Goal: Task Accomplishment & Management: Manage account settings

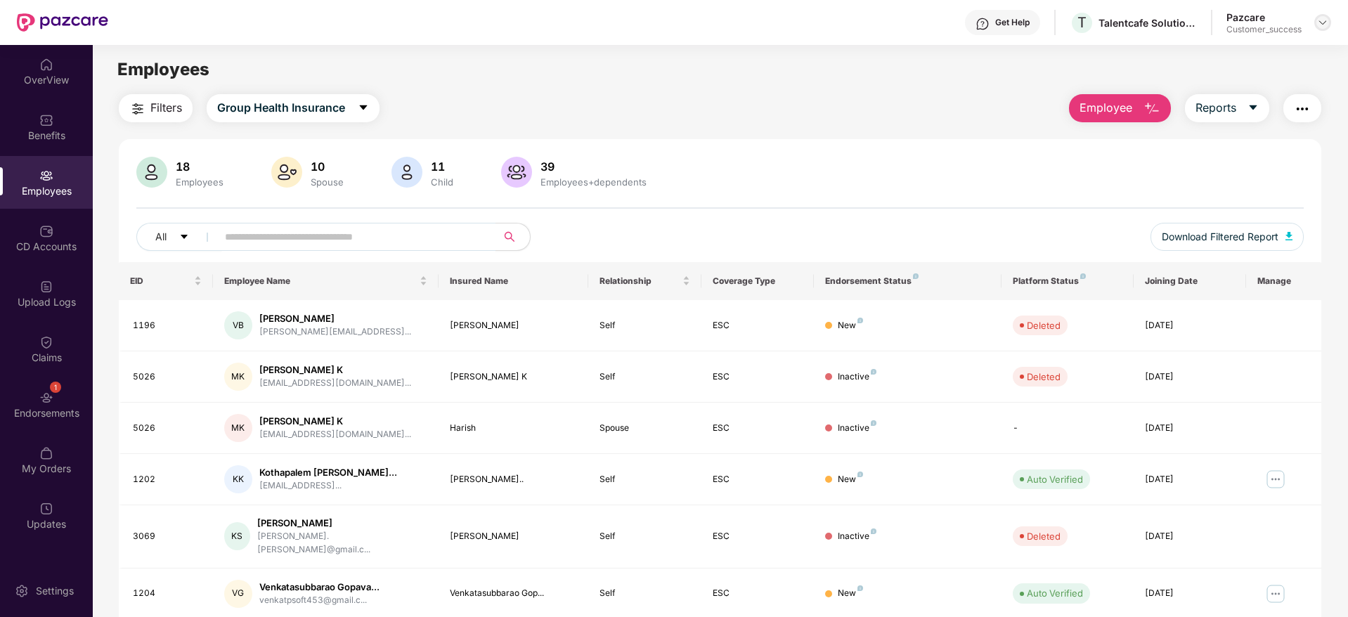
click at [1328, 23] on img at bounding box center [1322, 22] width 11 height 11
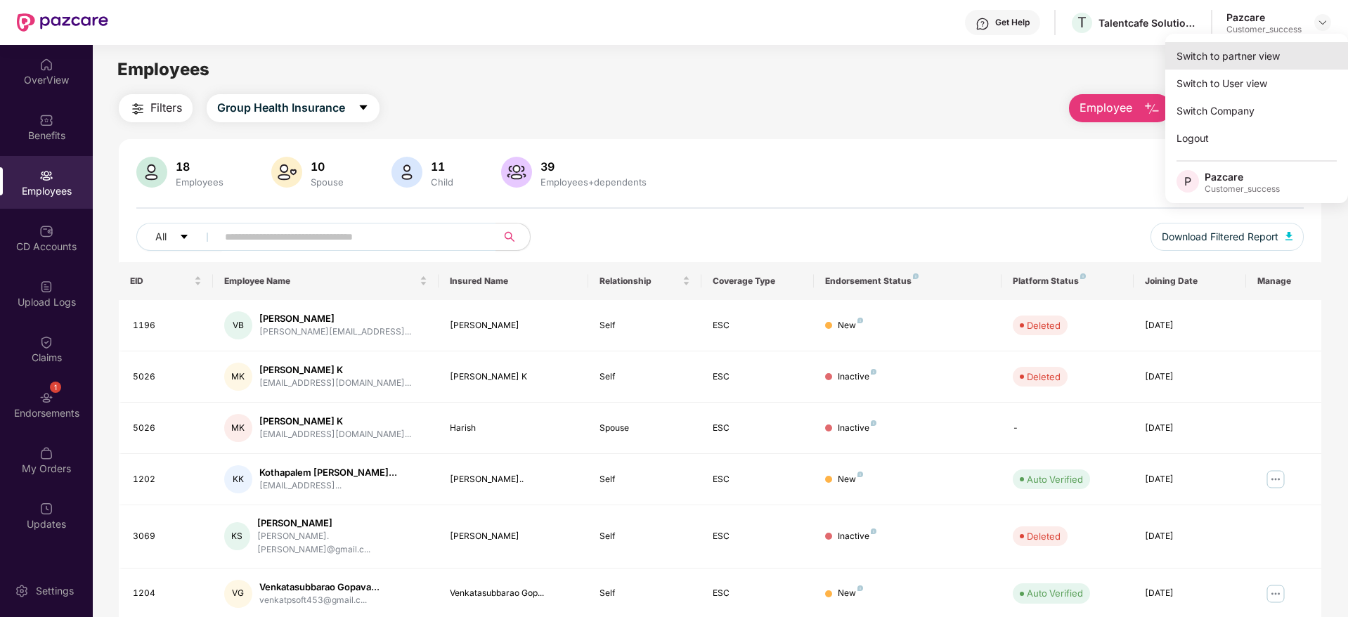
click at [1300, 49] on div "Switch to partner view" at bounding box center [1256, 55] width 183 height 27
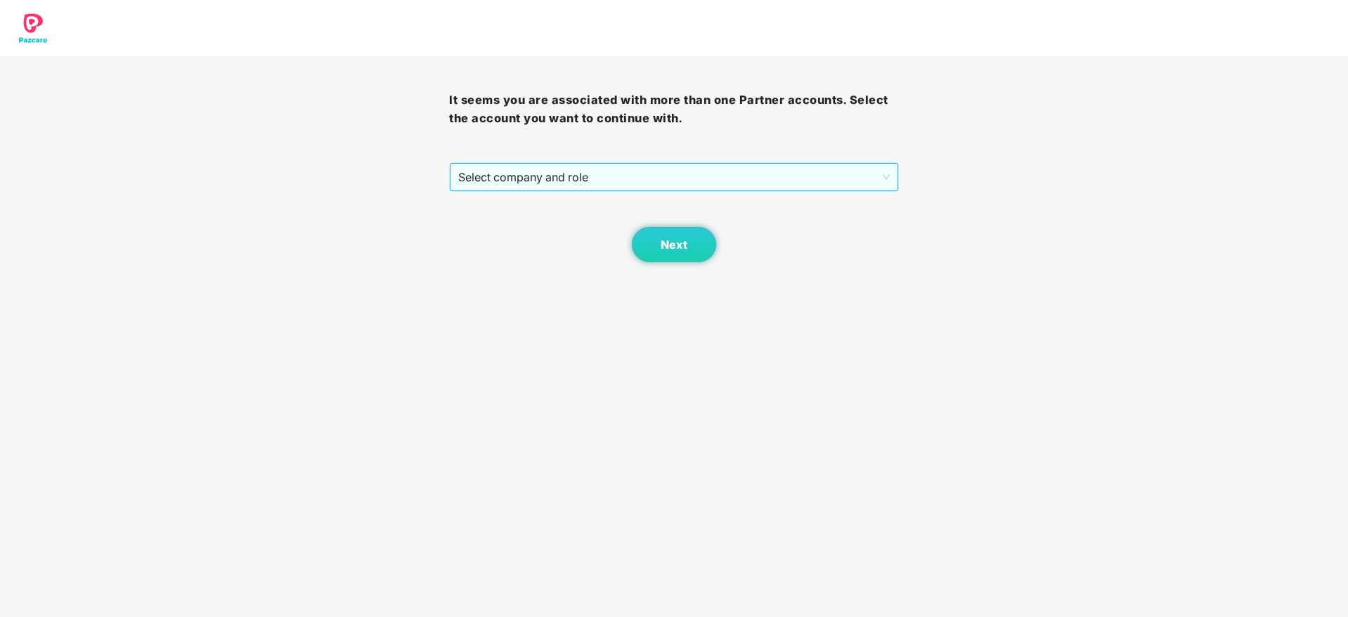
click at [771, 175] on span "Select company and role" at bounding box center [673, 177] width 431 height 27
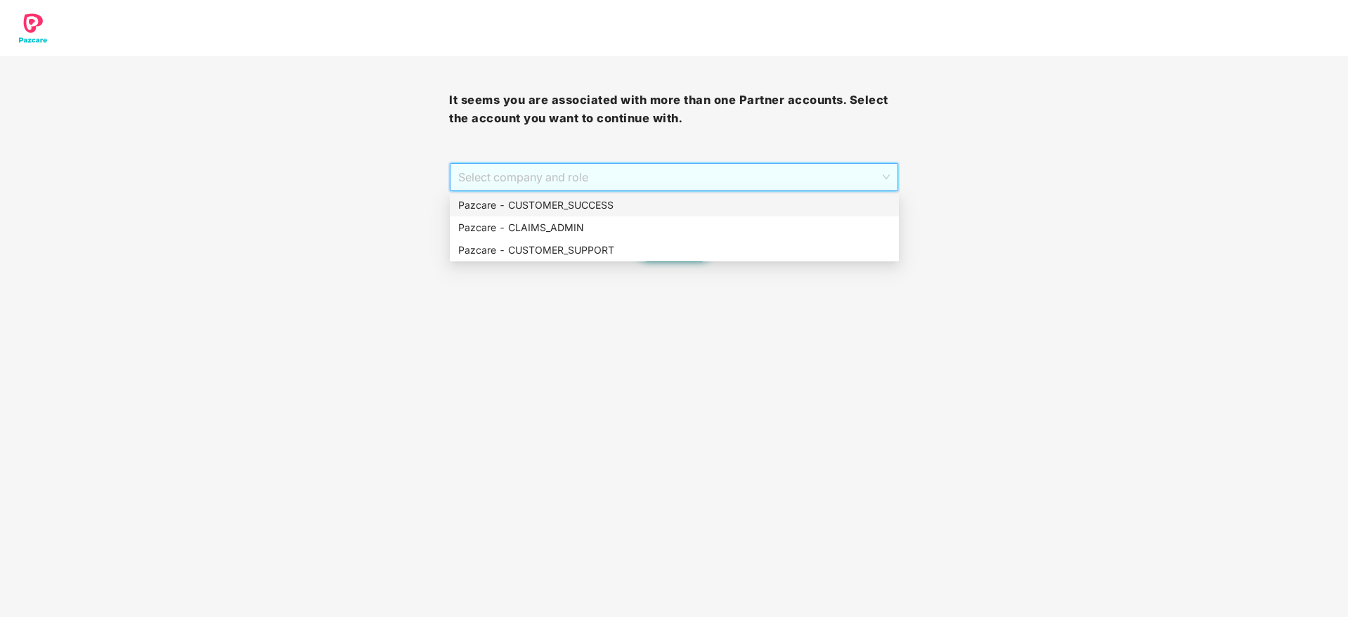
click at [756, 204] on div "Pazcare - CUSTOMER_SUCCESS" at bounding box center [674, 204] width 432 height 15
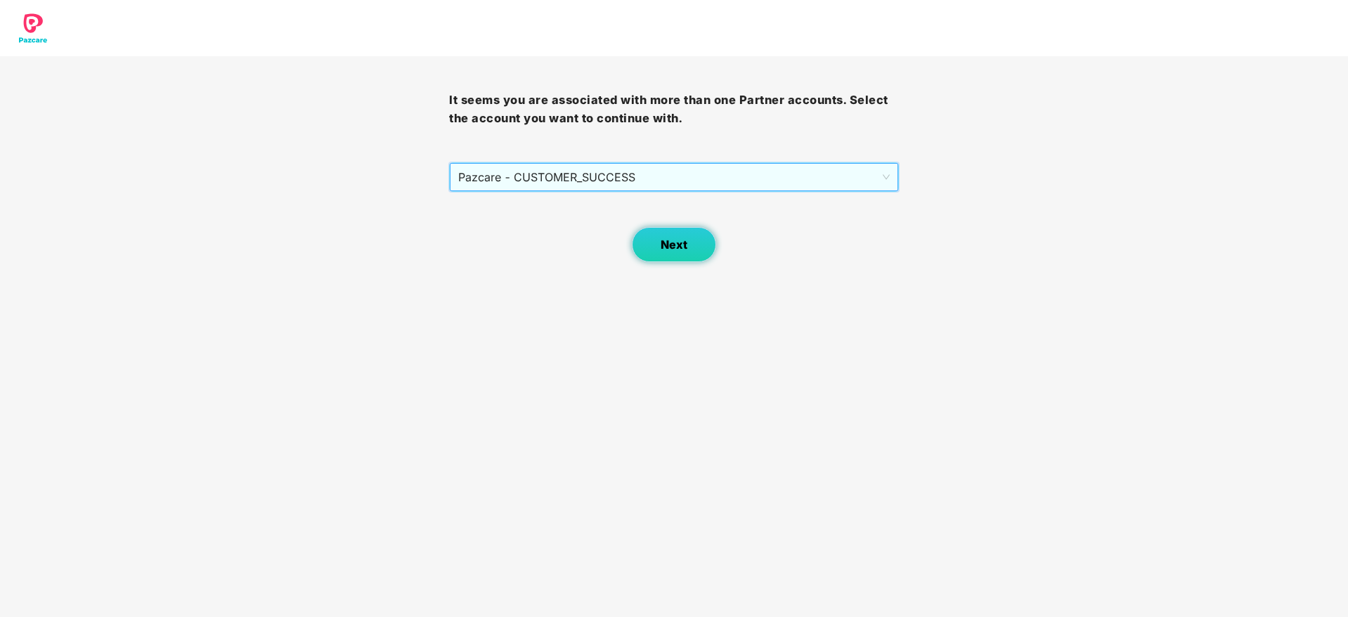
click at [661, 238] on span "Next" at bounding box center [674, 244] width 27 height 13
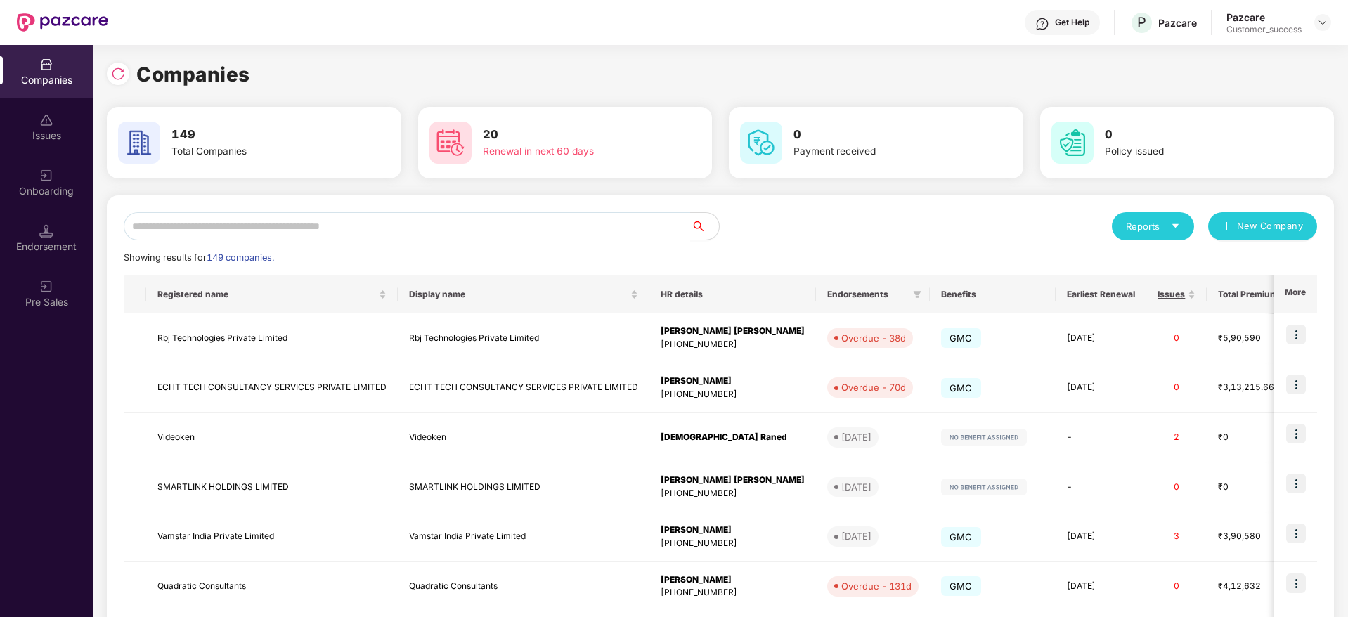
click at [592, 243] on div "Reports New Company Showing results for 149 companies. Registered name Display …" at bounding box center [720, 536] width 1193 height 649
click at [592, 233] on input "text" at bounding box center [407, 226] width 567 height 28
type input "*"
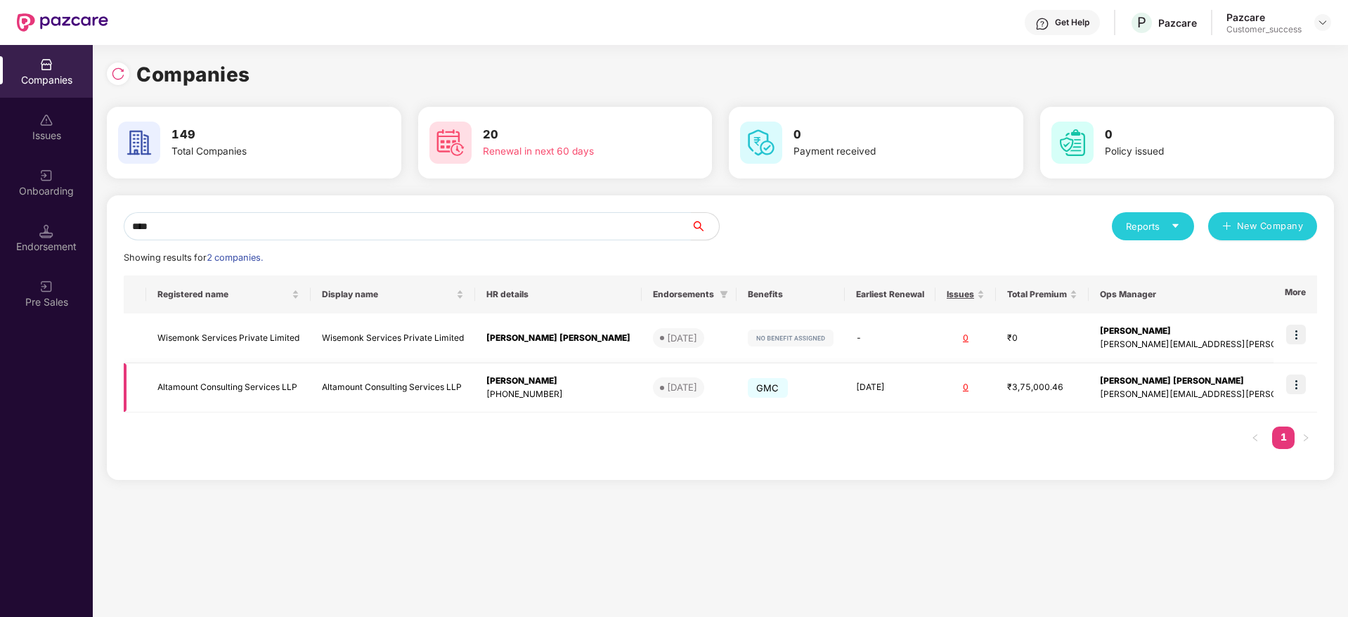
type input "****"
click at [1299, 382] on img at bounding box center [1296, 385] width 20 height 20
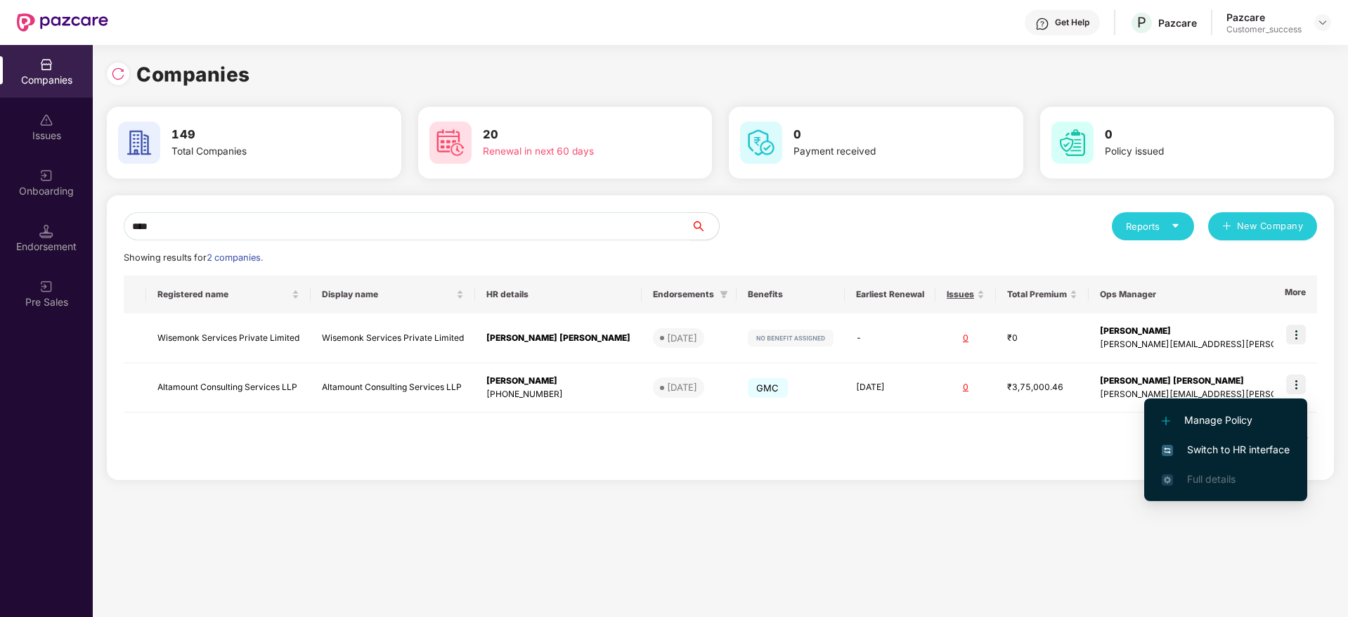
click at [1271, 451] on span "Switch to HR interface" at bounding box center [1226, 449] width 128 height 15
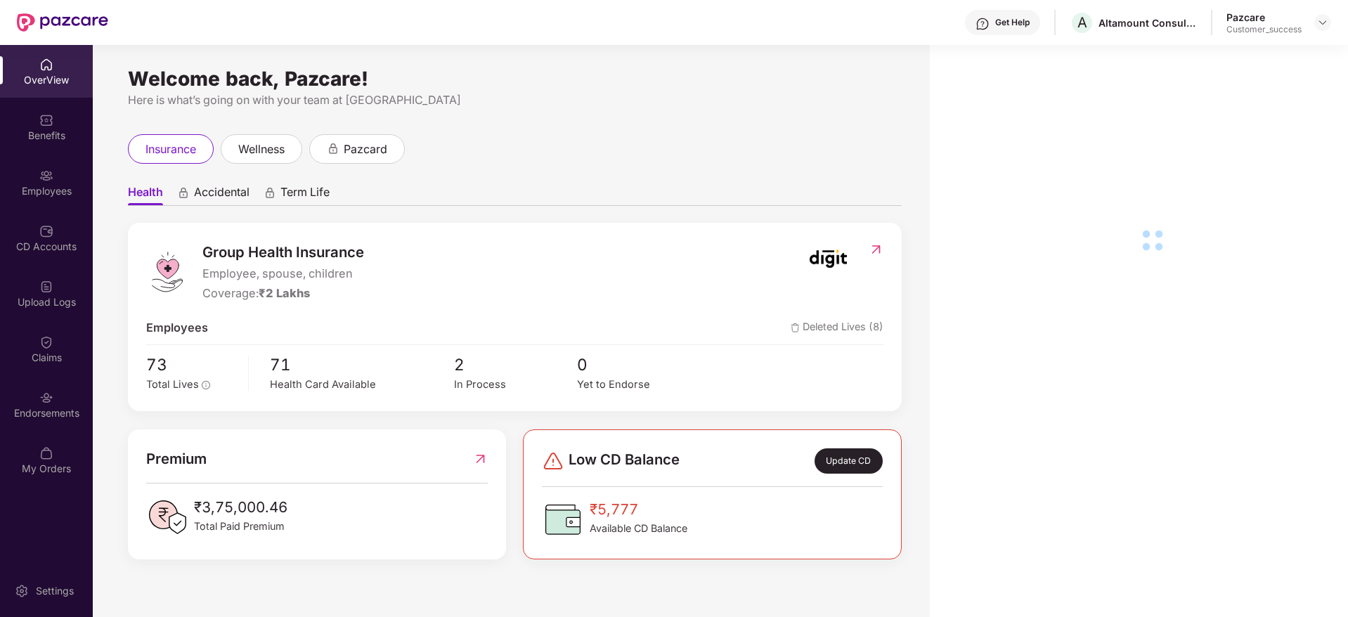
click at [65, 207] on div "Employees" at bounding box center [46, 182] width 93 height 53
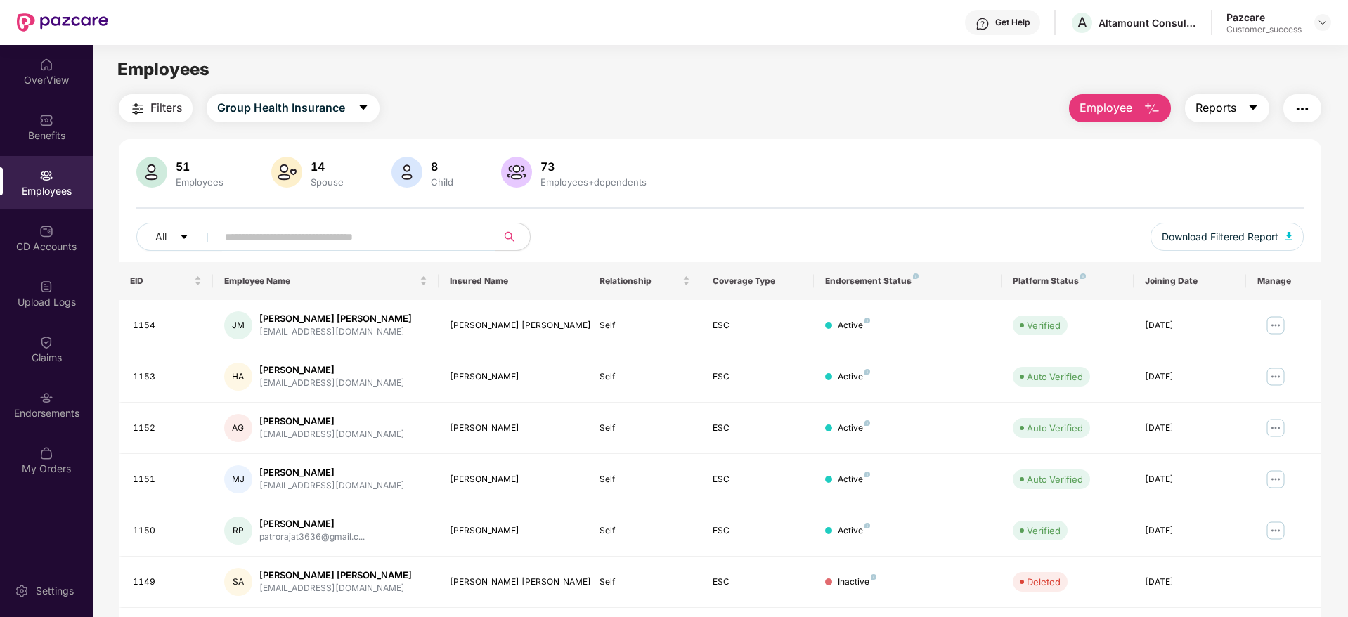
click at [1216, 110] on span "Reports" at bounding box center [1215, 108] width 41 height 18
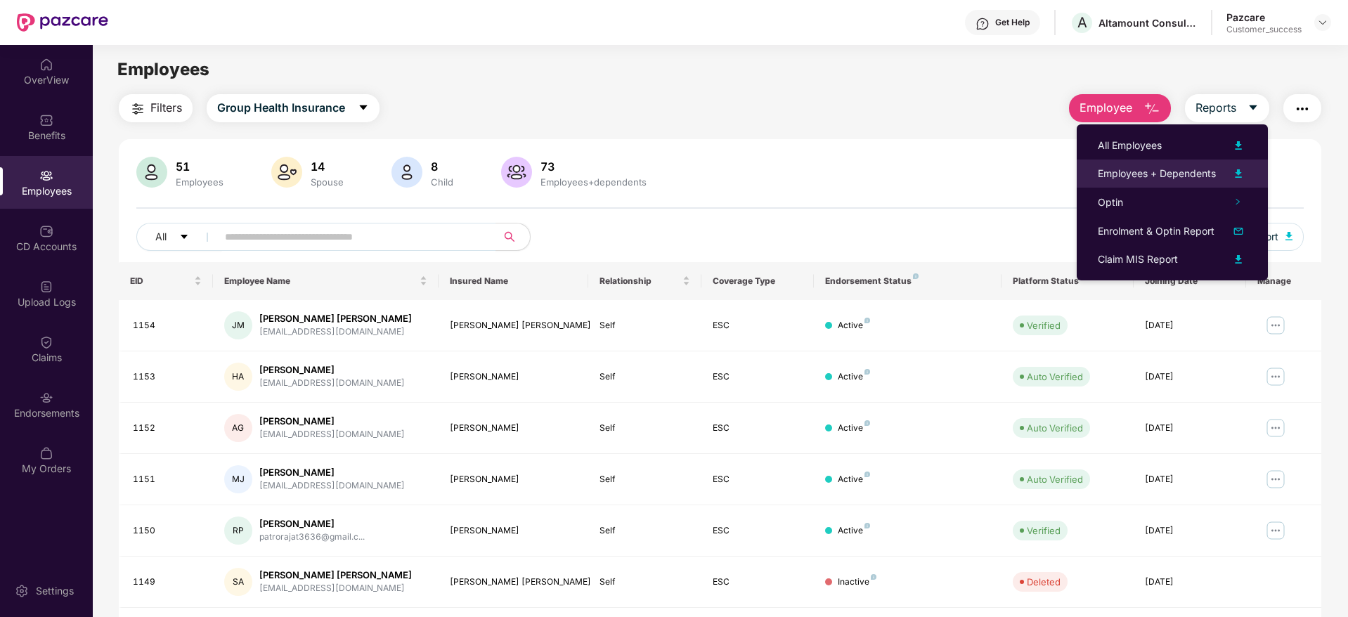
click at [1163, 171] on div "Employees + Dependents" at bounding box center [1157, 173] width 118 height 15
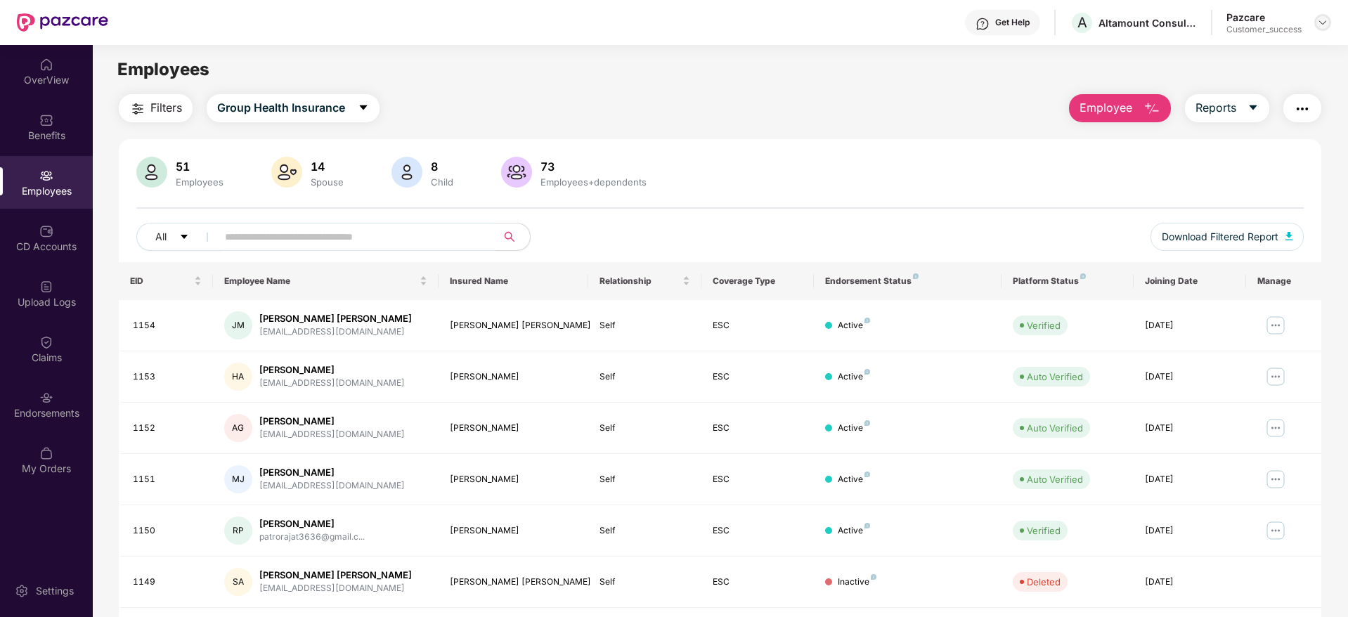
click at [1324, 25] on img at bounding box center [1322, 22] width 11 height 11
click at [1165, 34] on div "Switch to partner view" at bounding box center [1165, 34] width 0 height 0
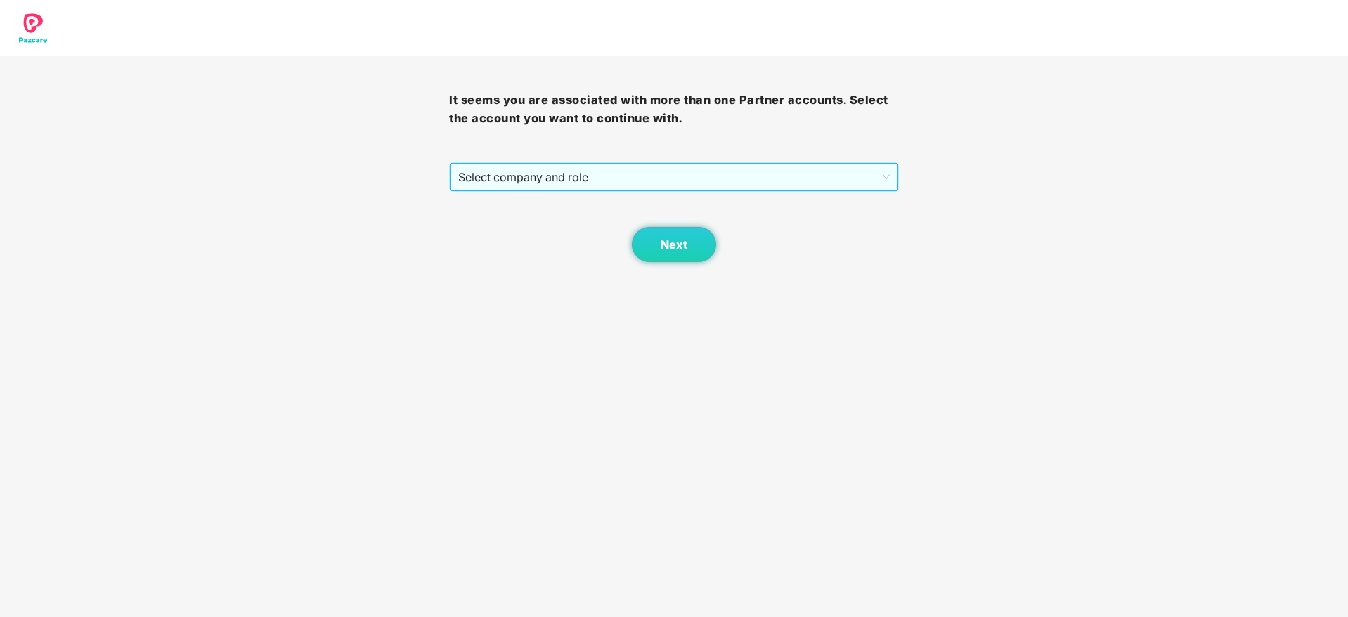
click at [808, 171] on div "Select company and role" at bounding box center [673, 177] width 449 height 30
click at [809, 195] on div "Next" at bounding box center [673, 227] width 449 height 70
drag, startPoint x: 809, startPoint y: 172, endPoint x: 810, endPoint y: 188, distance: 15.5
click at [810, 174] on span "Select company and role" at bounding box center [673, 177] width 431 height 27
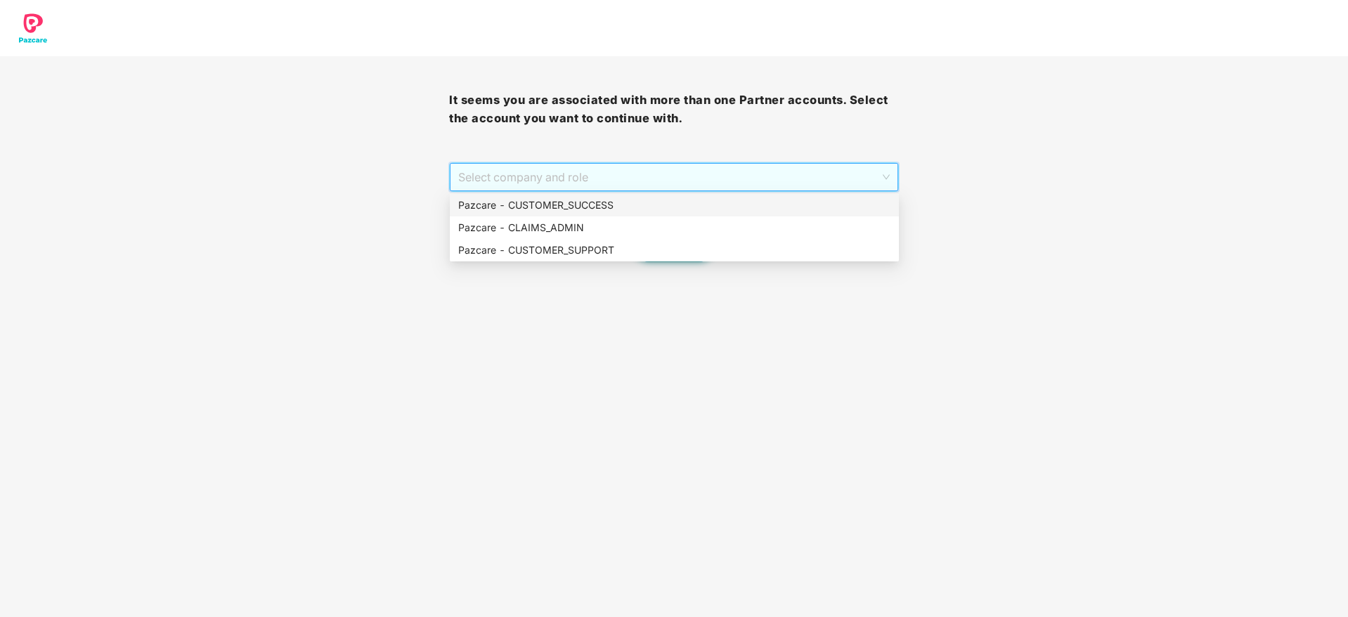
click at [803, 206] on div "Pazcare - CUSTOMER_SUCCESS" at bounding box center [674, 204] width 432 height 15
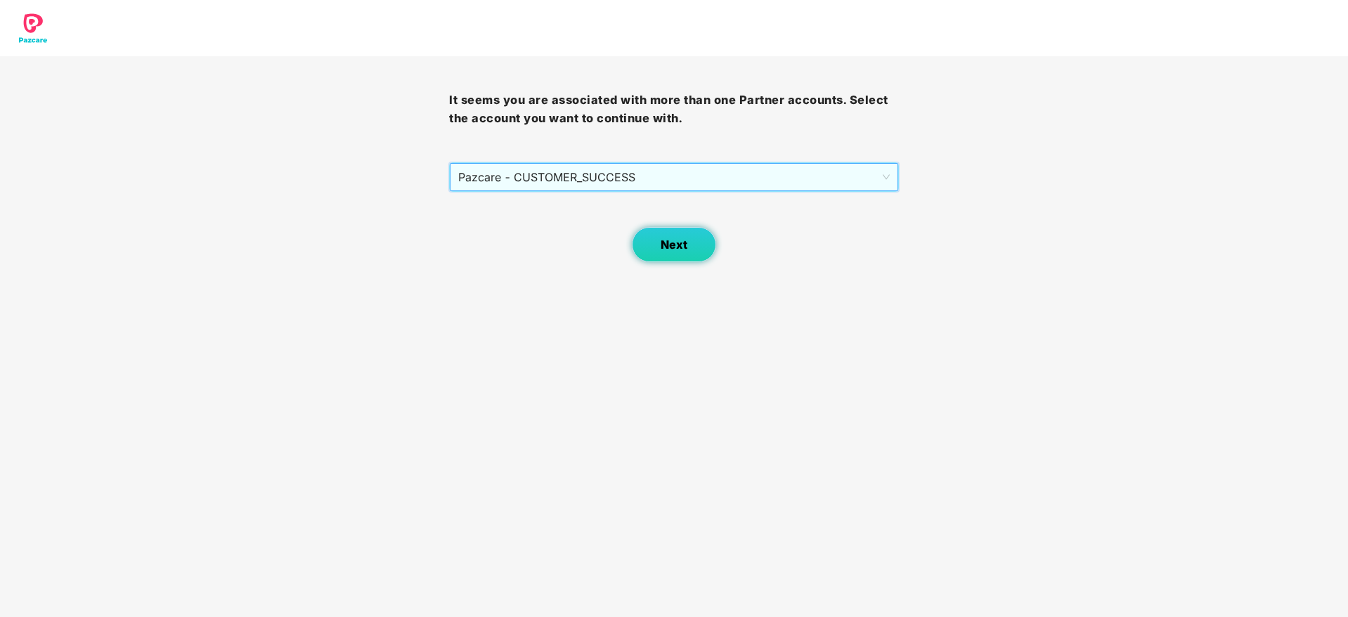
click at [706, 243] on button "Next" at bounding box center [674, 244] width 84 height 35
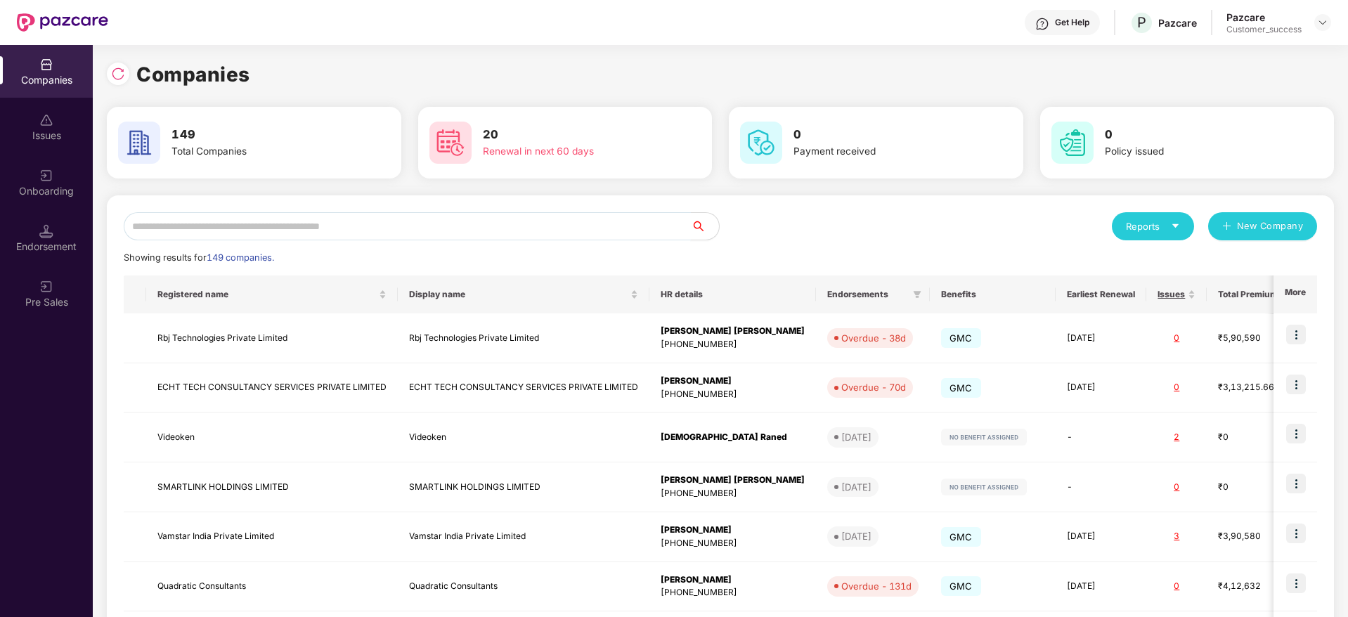
click at [605, 226] on input "text" at bounding box center [407, 226] width 567 height 28
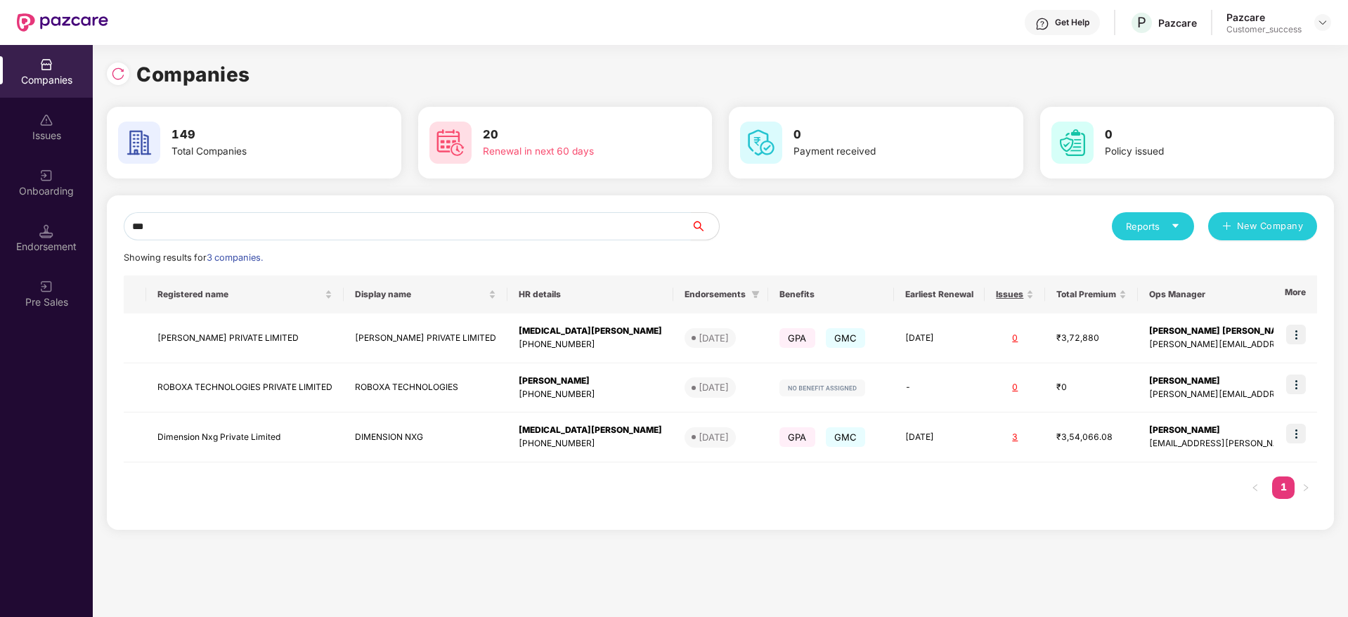
type input "***"
click at [507, 218] on input "***" at bounding box center [407, 226] width 567 height 28
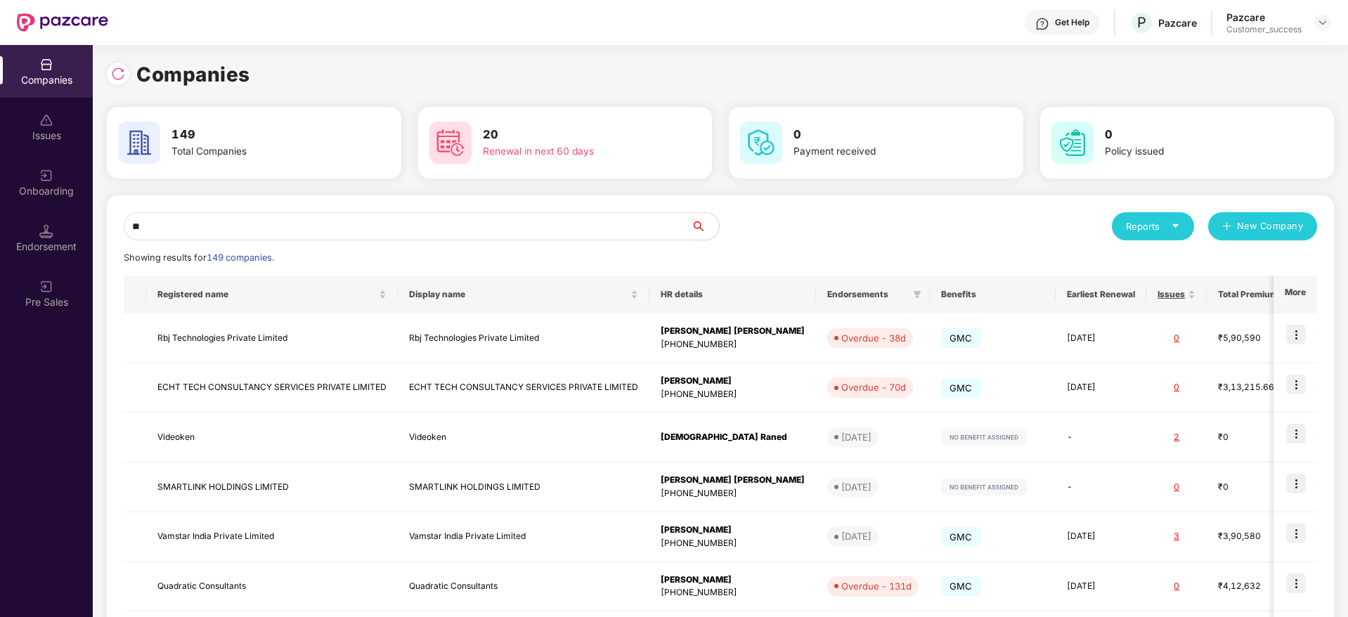
type input "*"
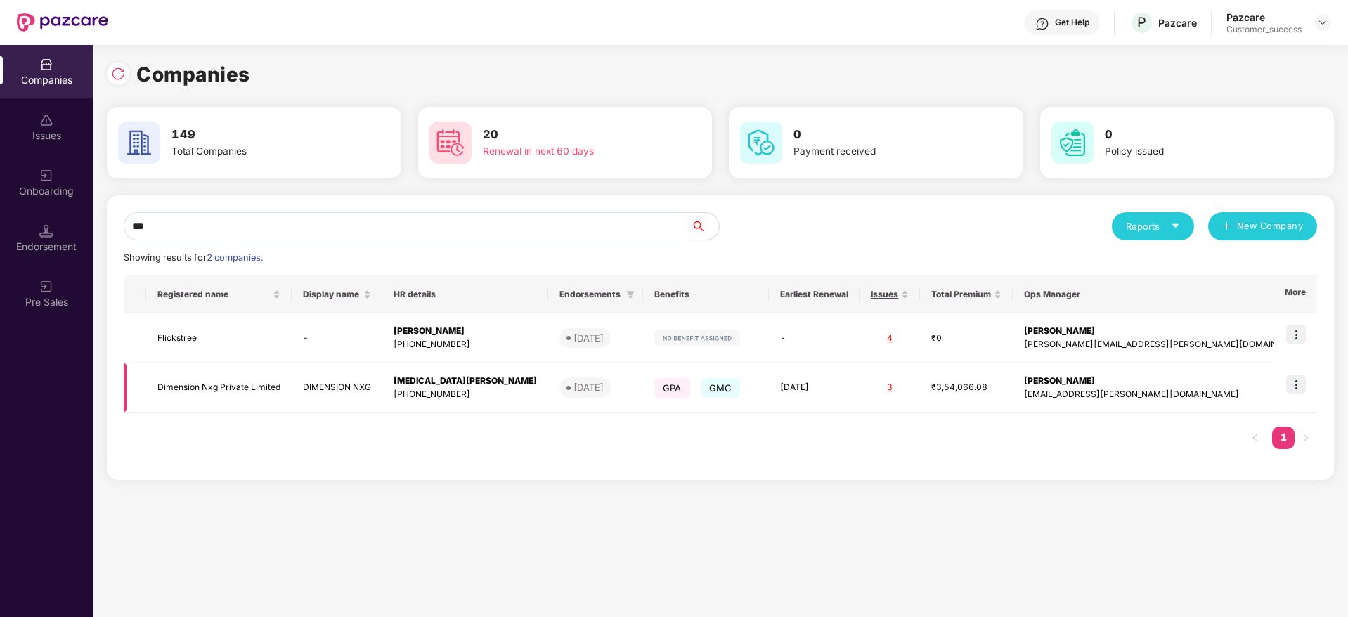
type input "***"
click at [1302, 385] on img at bounding box center [1296, 385] width 20 height 20
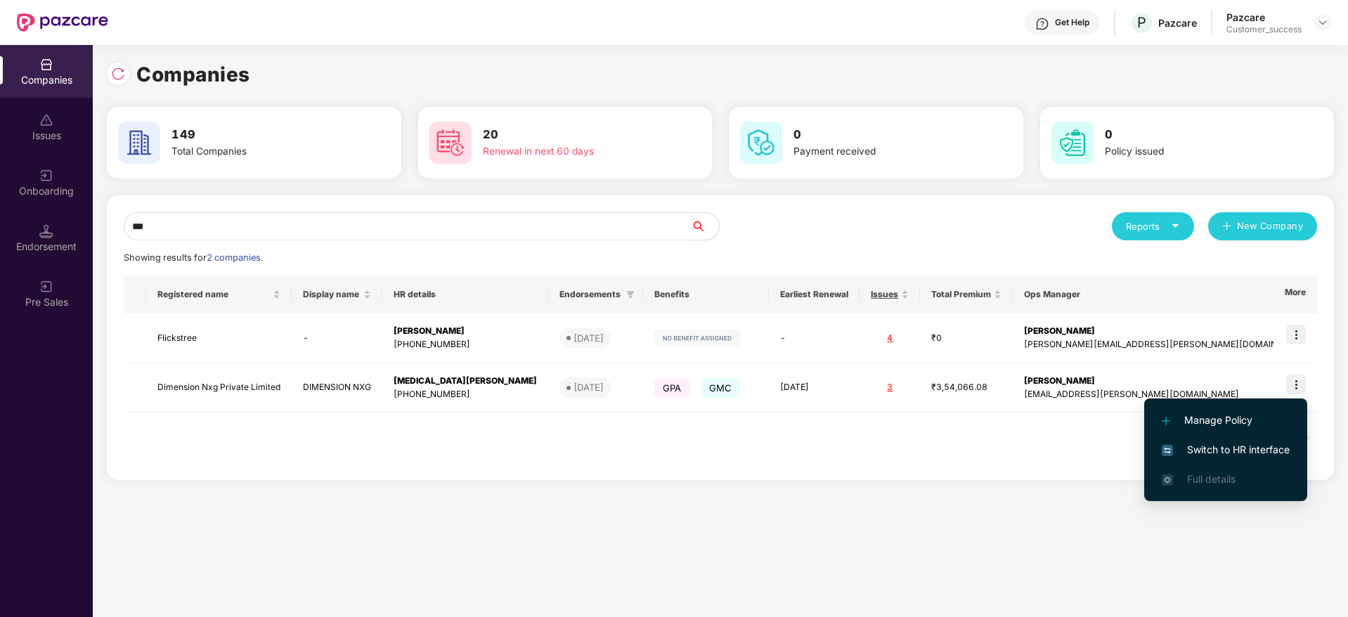
click at [1218, 450] on span "Switch to HR interface" at bounding box center [1226, 449] width 128 height 15
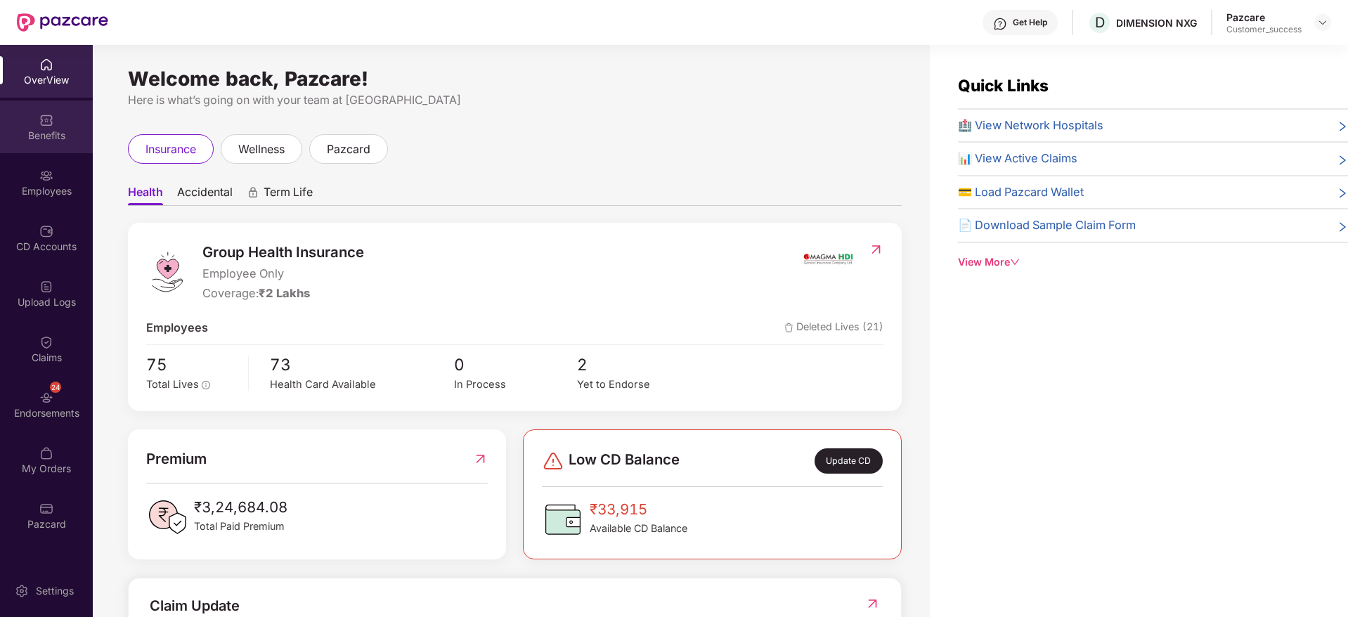
click at [58, 120] on div "Benefits" at bounding box center [46, 127] width 93 height 53
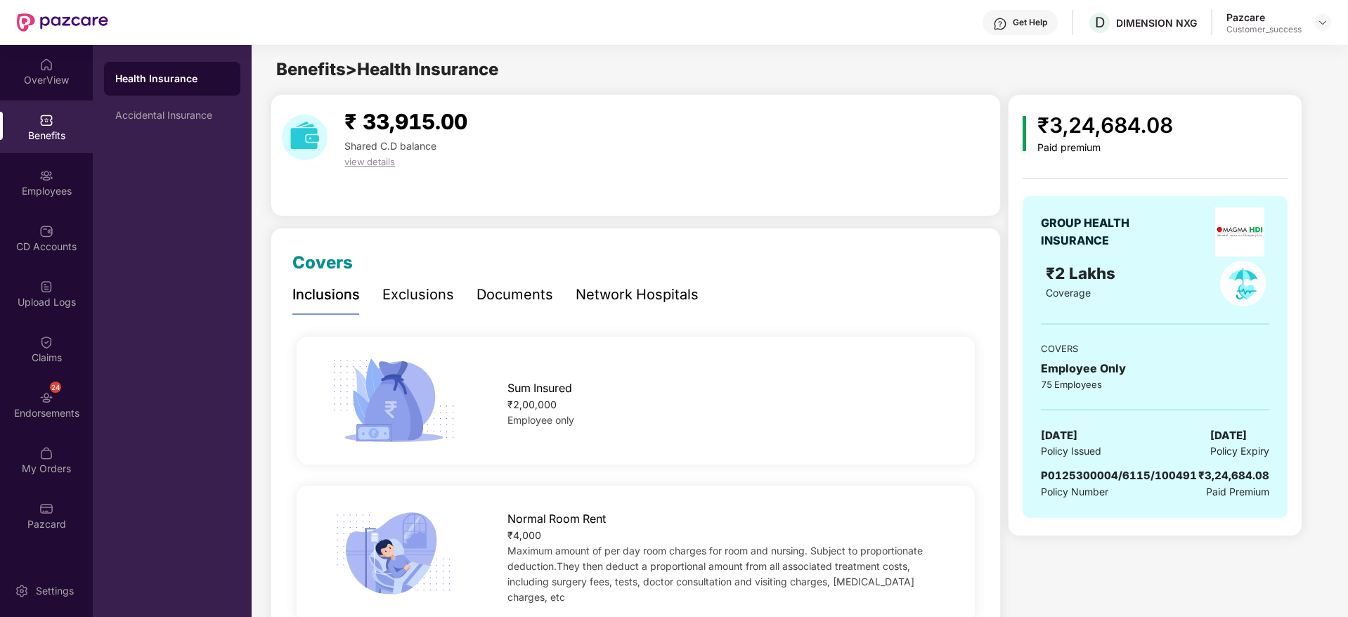
click at [515, 309] on div "Documents" at bounding box center [515, 295] width 77 height 39
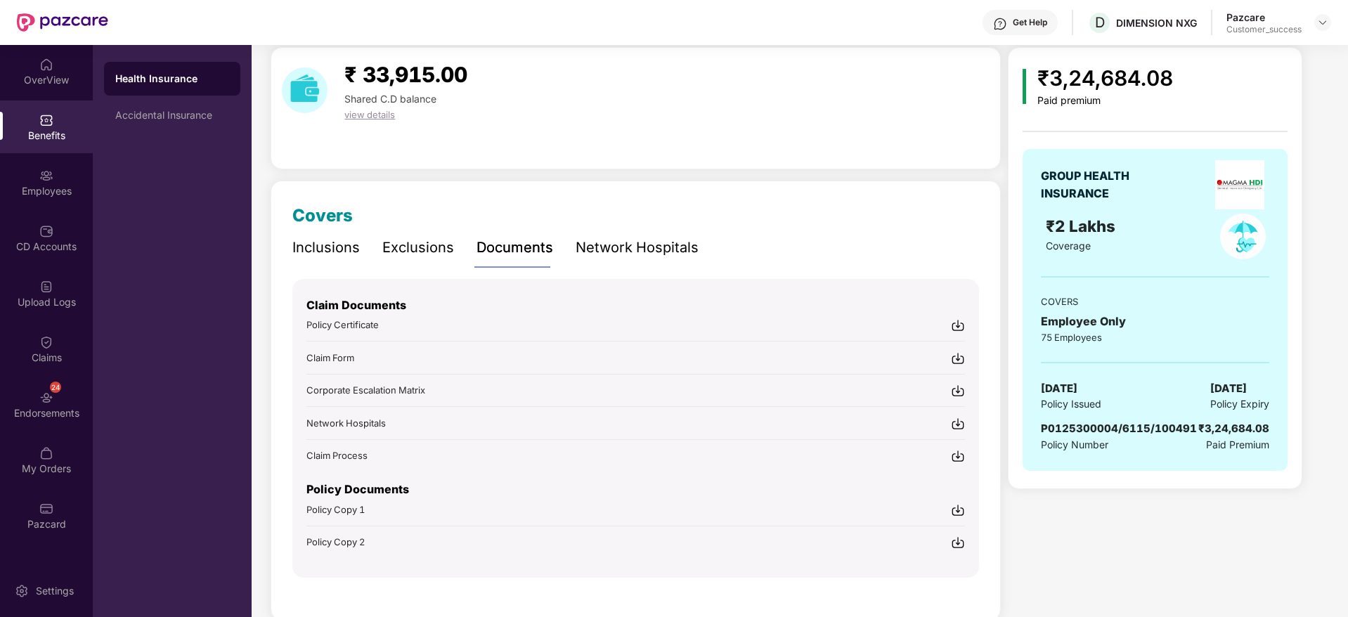
scroll to position [73, 0]
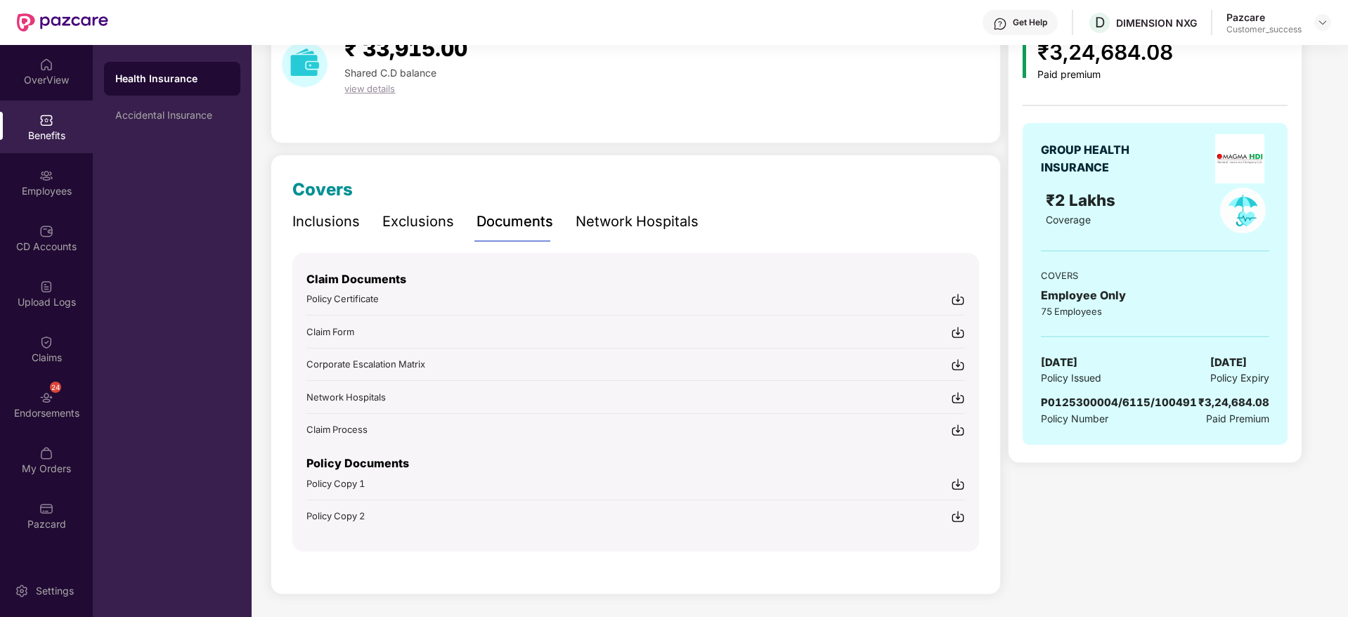
click at [955, 328] on img at bounding box center [958, 332] width 14 height 14
click at [1319, 22] on img at bounding box center [1322, 22] width 11 height 11
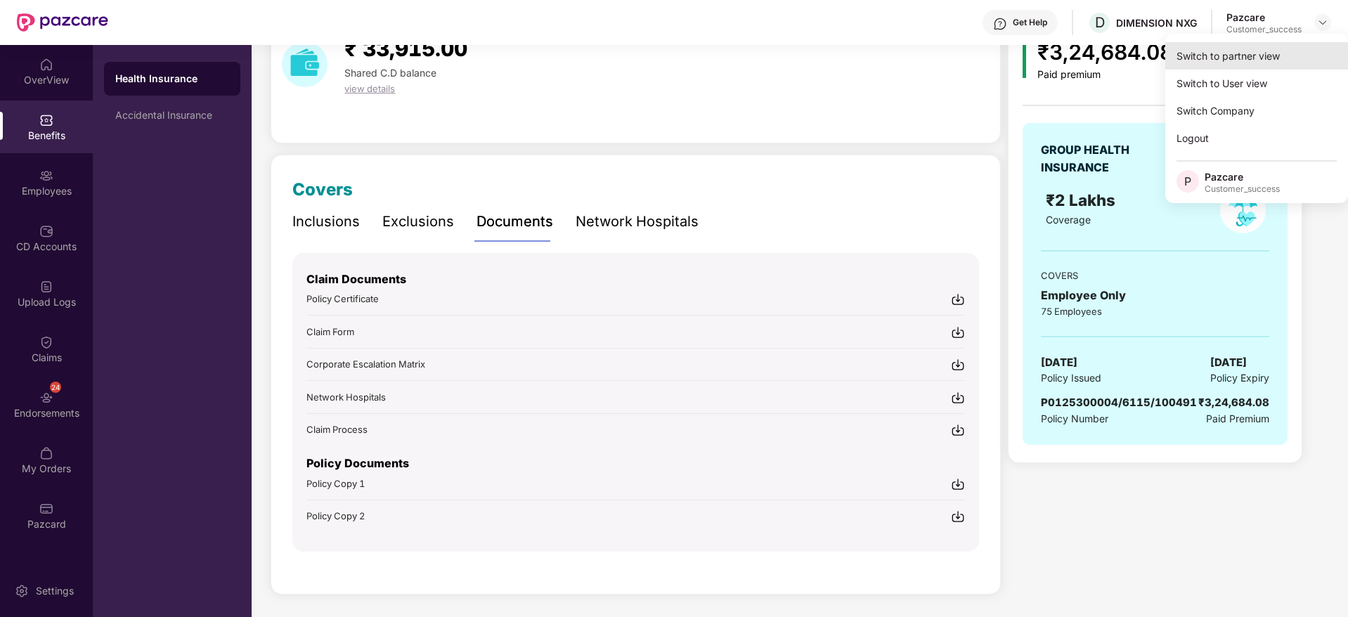
click at [1307, 58] on div "Switch to partner view" at bounding box center [1256, 55] width 183 height 27
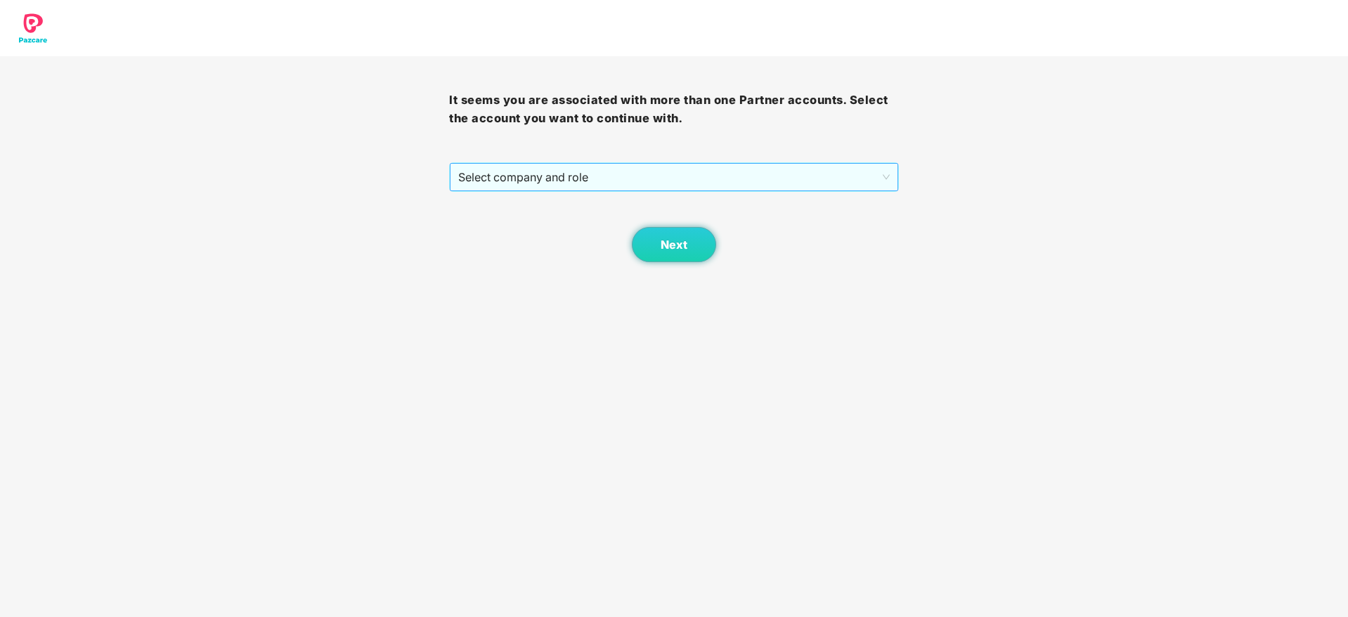
click at [759, 168] on span "Select company and role" at bounding box center [673, 177] width 431 height 27
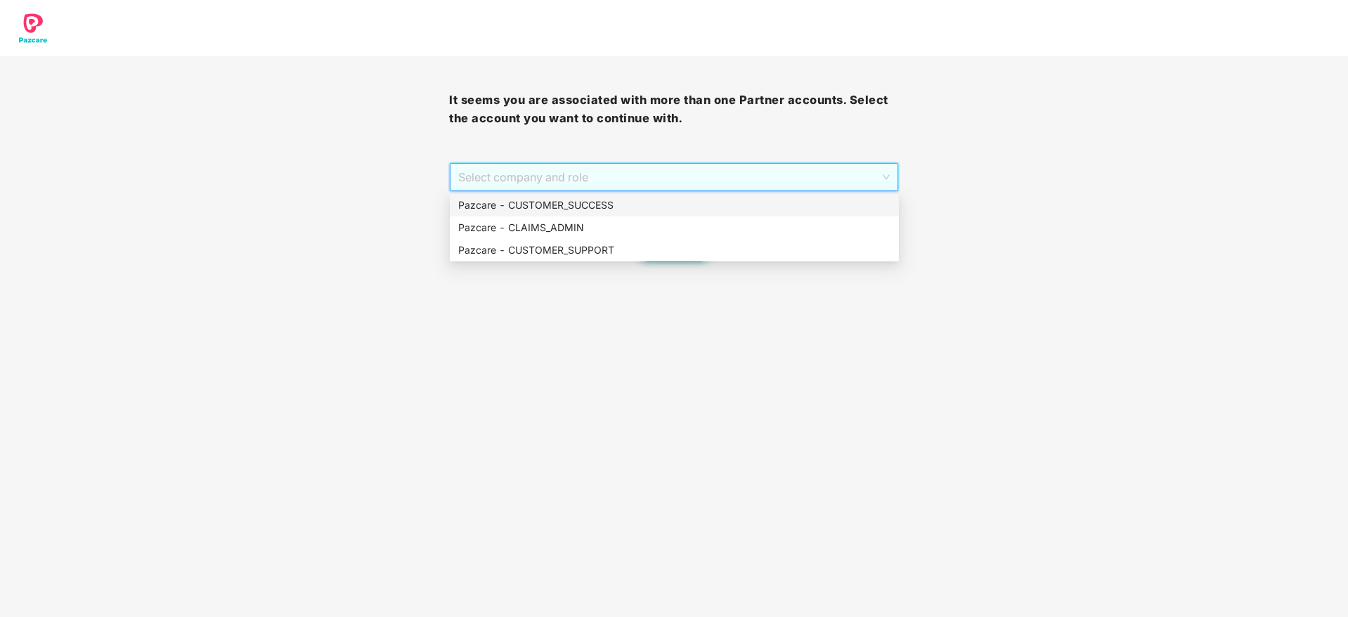
click at [757, 206] on div "Pazcare - CUSTOMER_SUCCESS" at bounding box center [674, 204] width 432 height 15
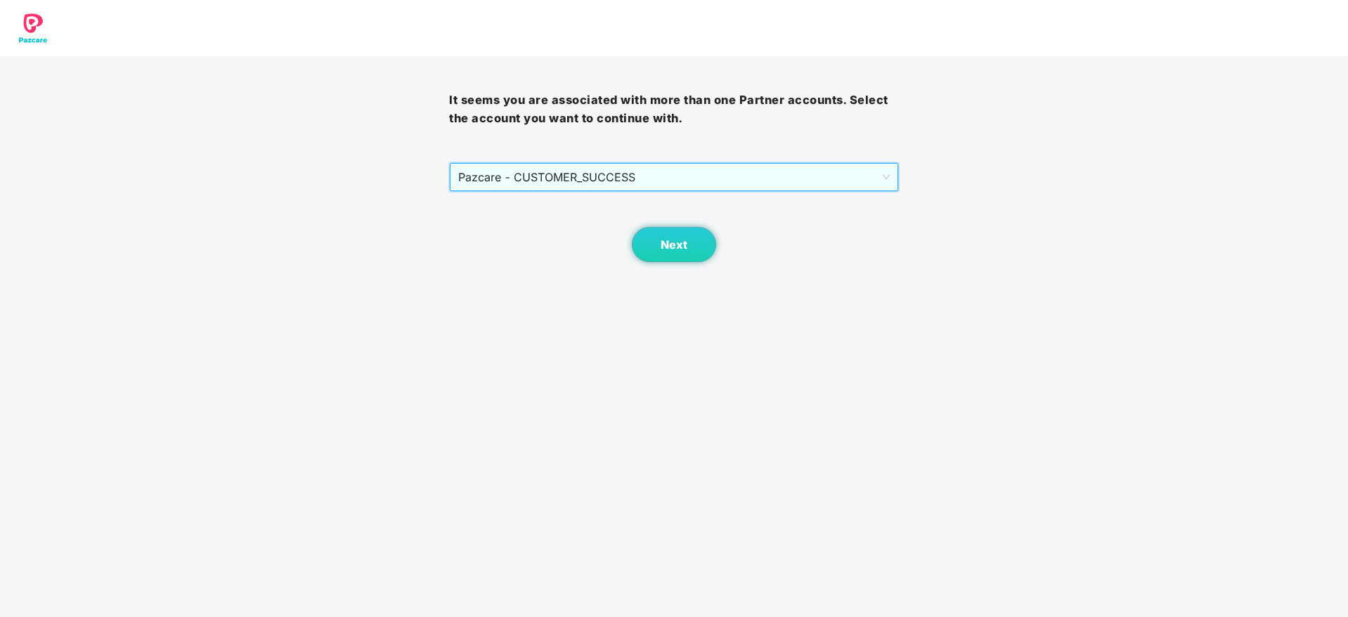
click at [735, 233] on div "Next" at bounding box center [673, 227] width 449 height 70
click at [672, 248] on span "Next" at bounding box center [674, 244] width 27 height 13
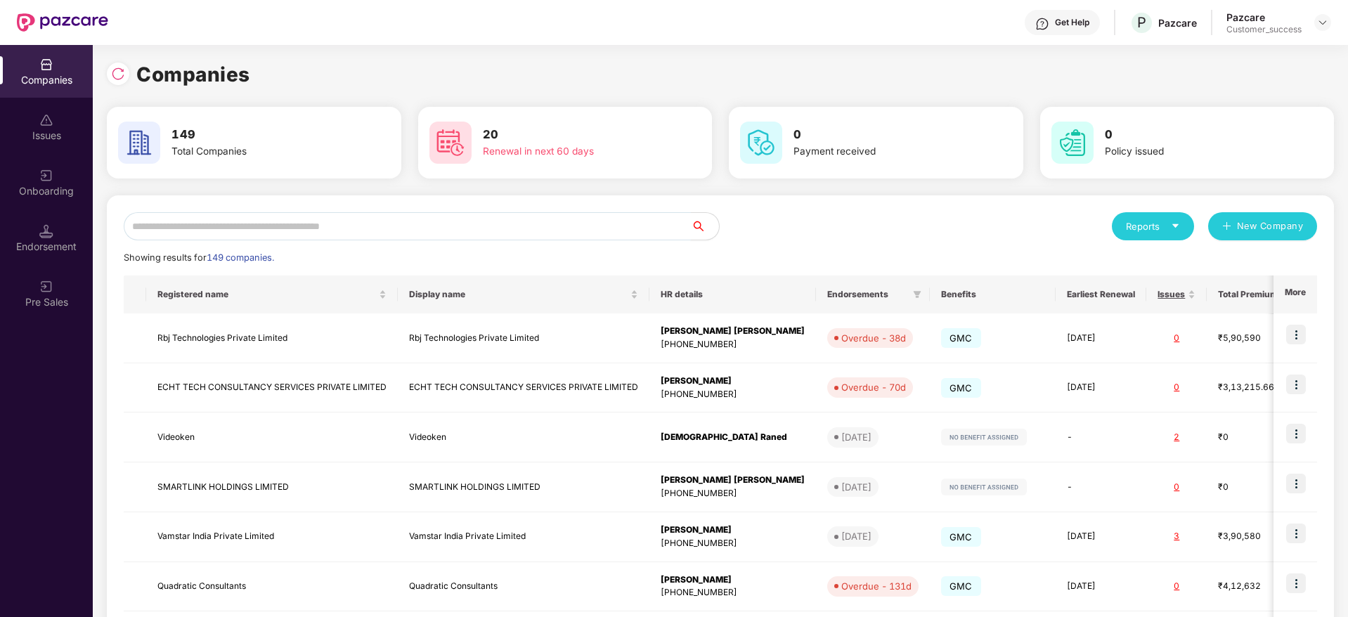
click at [615, 219] on input "text" at bounding box center [407, 226] width 567 height 28
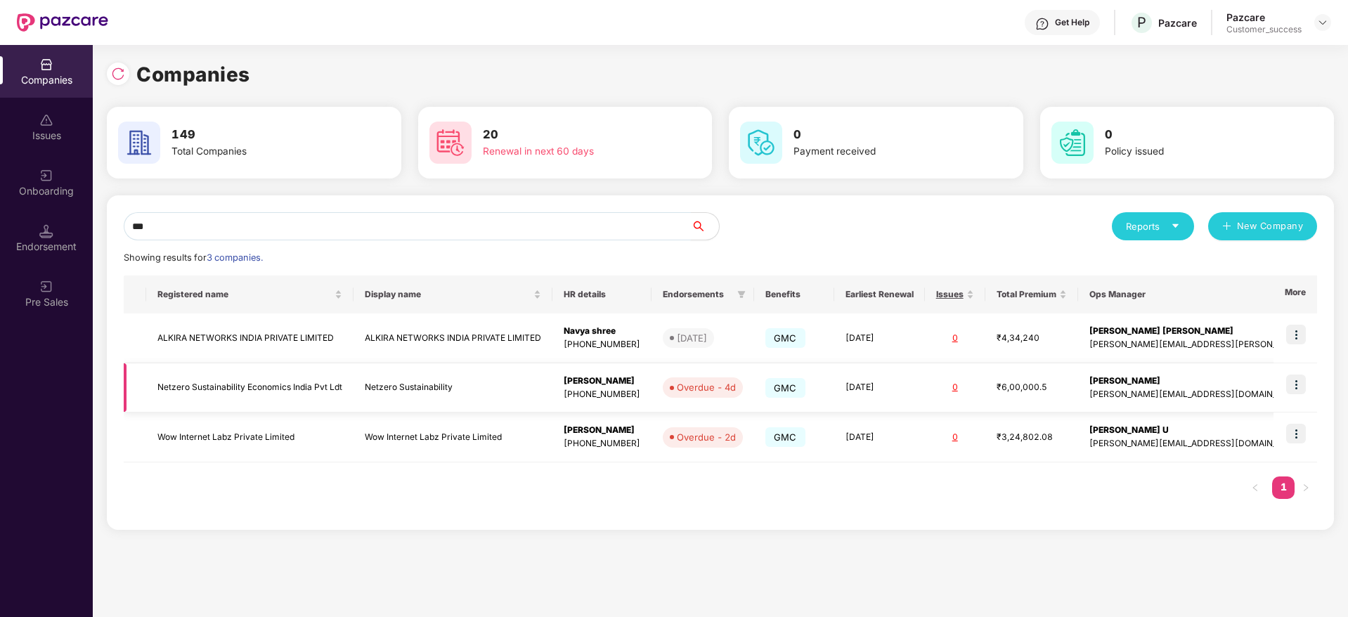
type input "***"
click at [1290, 382] on img at bounding box center [1296, 385] width 20 height 20
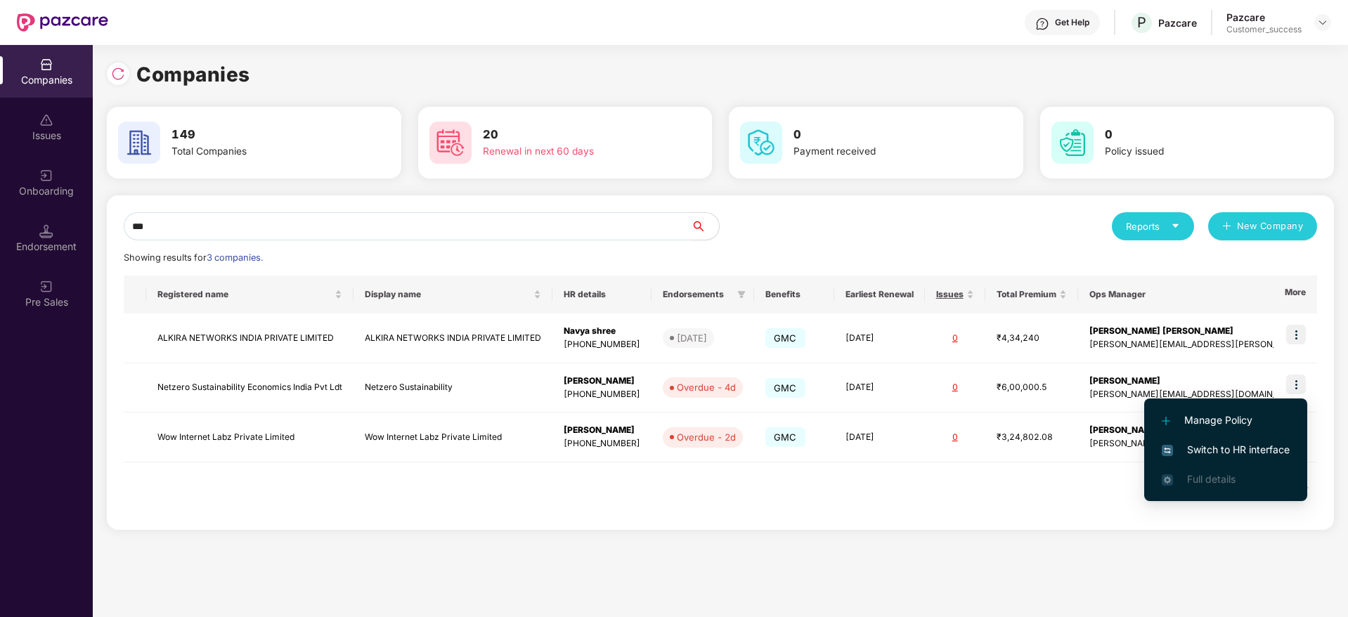
click at [1238, 445] on span "Switch to HR interface" at bounding box center [1226, 449] width 128 height 15
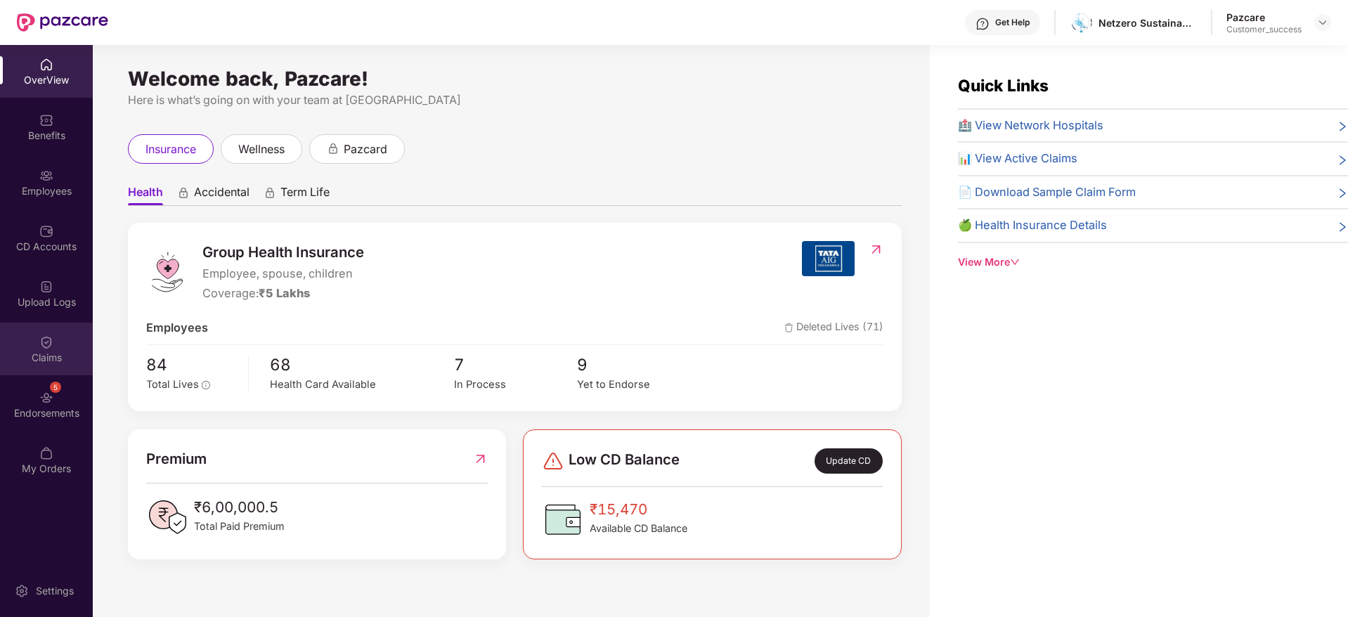
click at [53, 337] on div "Claims" at bounding box center [46, 349] width 93 height 53
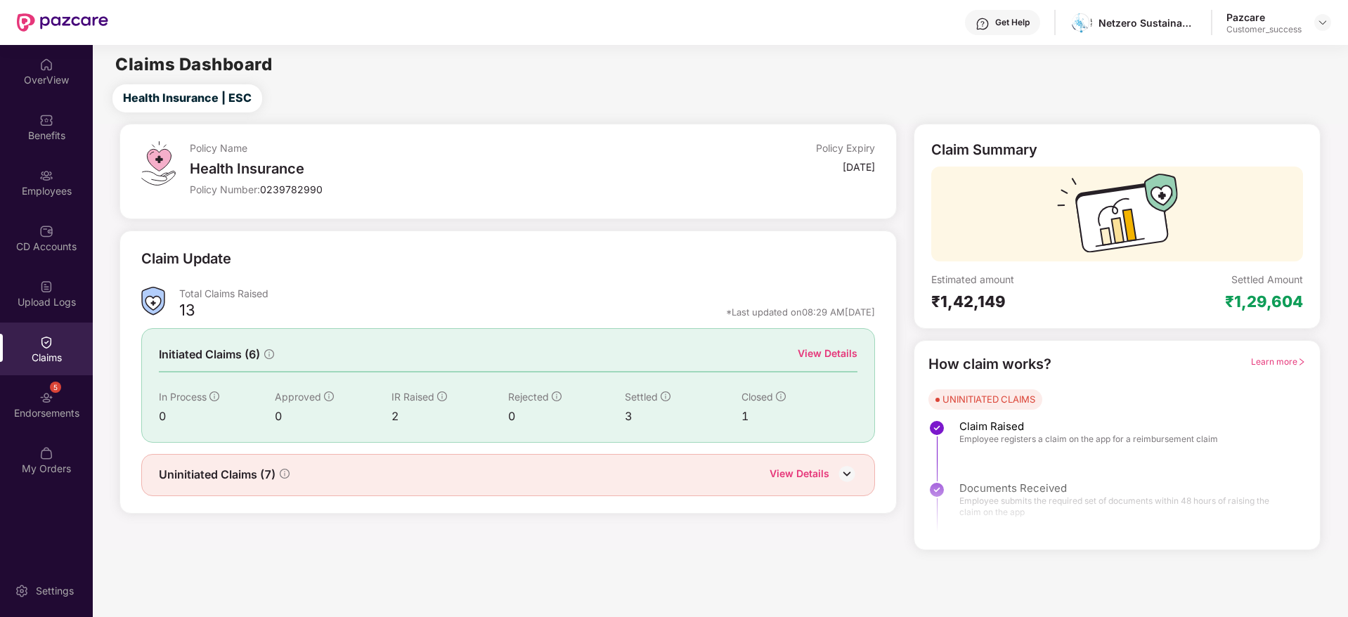
click at [843, 340] on div "Initiated Claims (6) View Details In Process 0 Approved 0 IR Raised 2 Rejected …" at bounding box center [508, 385] width 734 height 114
click at [841, 348] on div "View Details" at bounding box center [828, 353] width 60 height 15
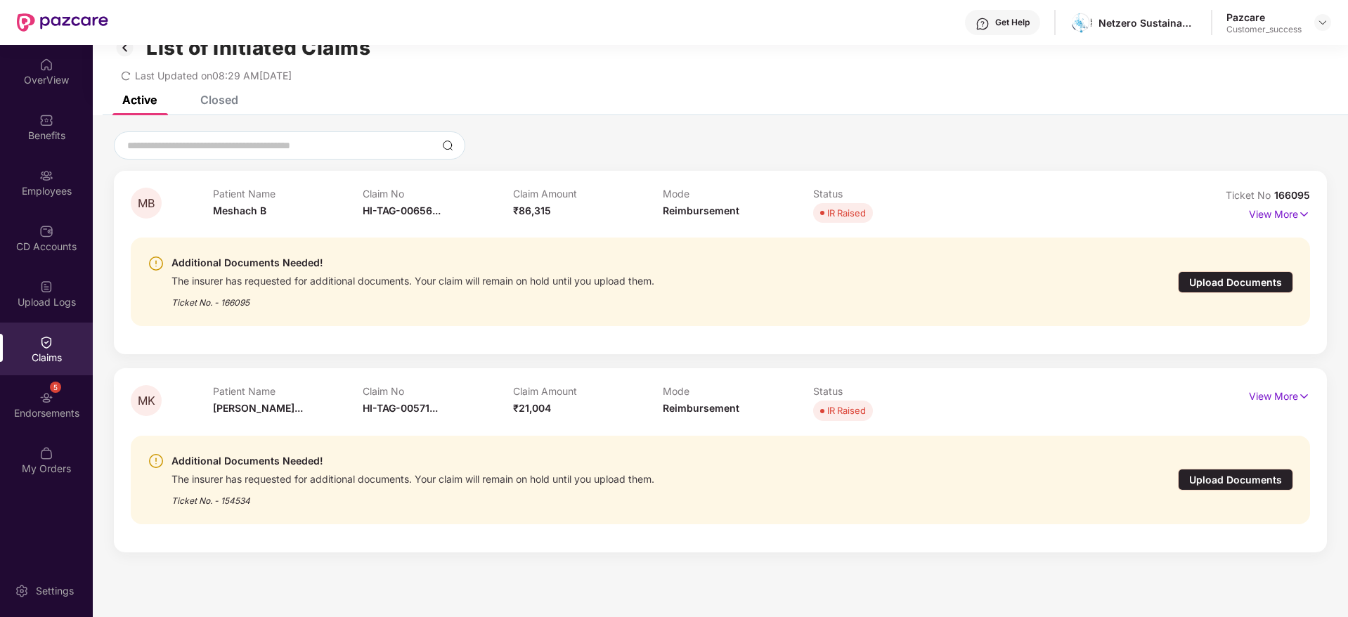
scroll to position [45, 0]
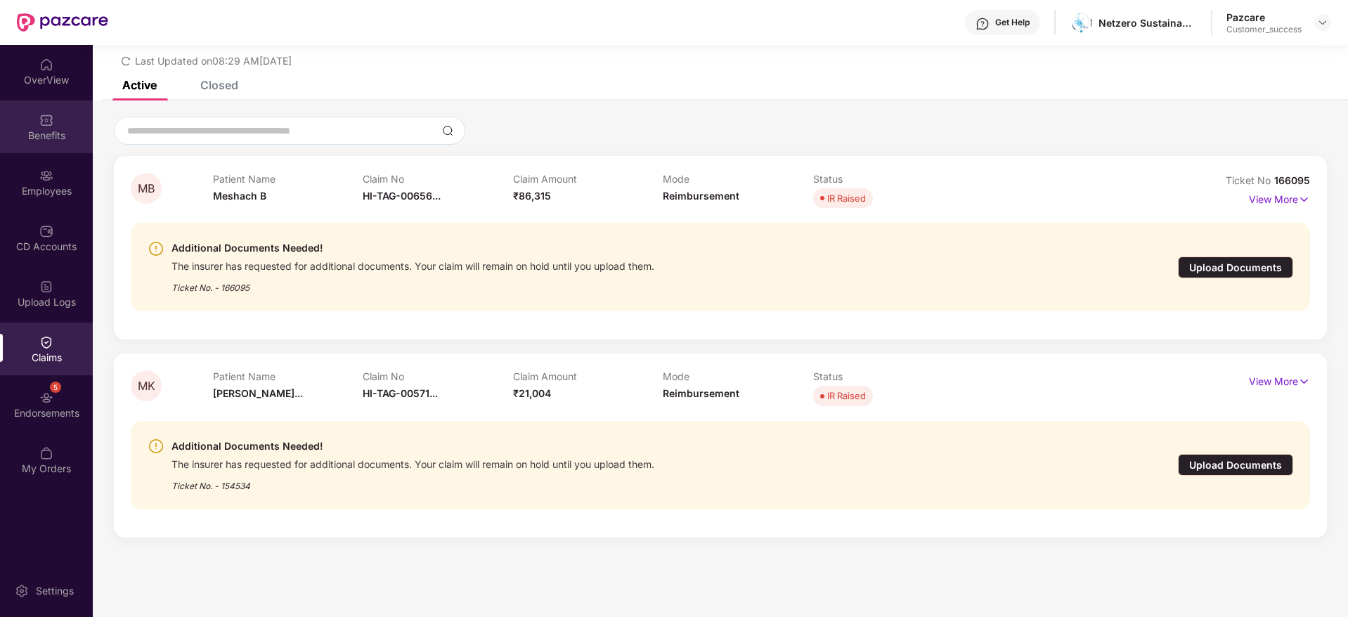
click at [35, 120] on div "Benefits" at bounding box center [46, 127] width 93 height 53
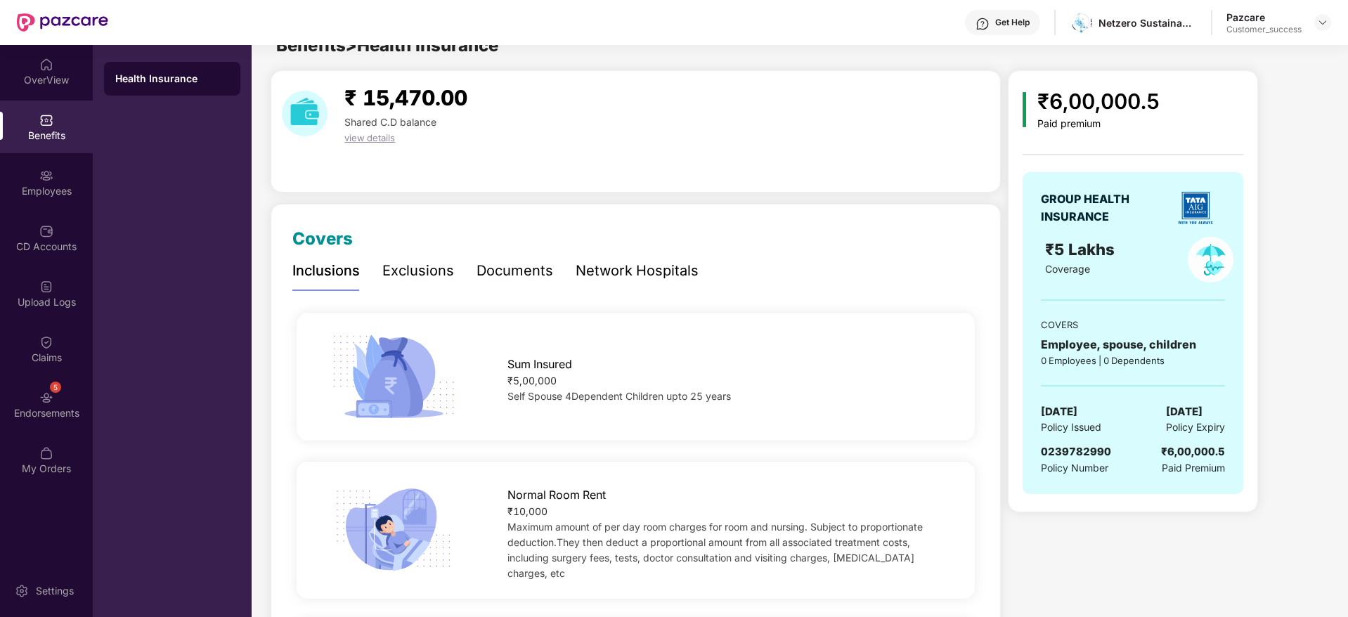
scroll to position [0, 0]
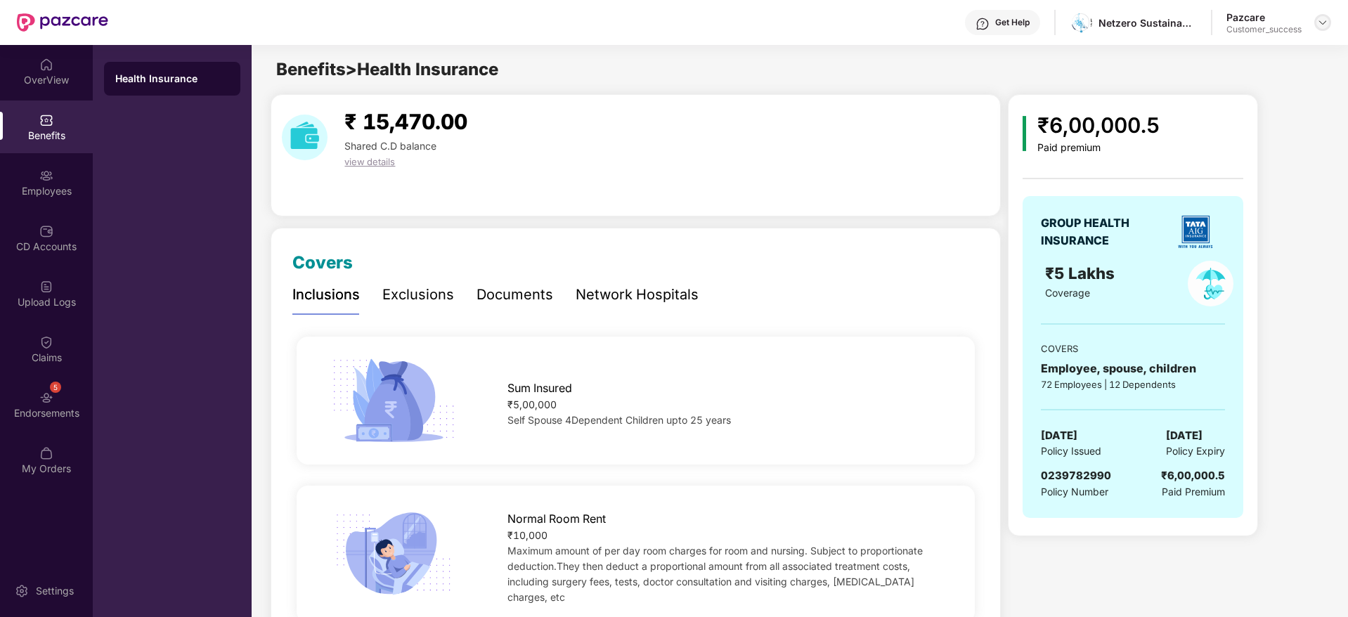
click at [1328, 25] on img at bounding box center [1322, 22] width 11 height 11
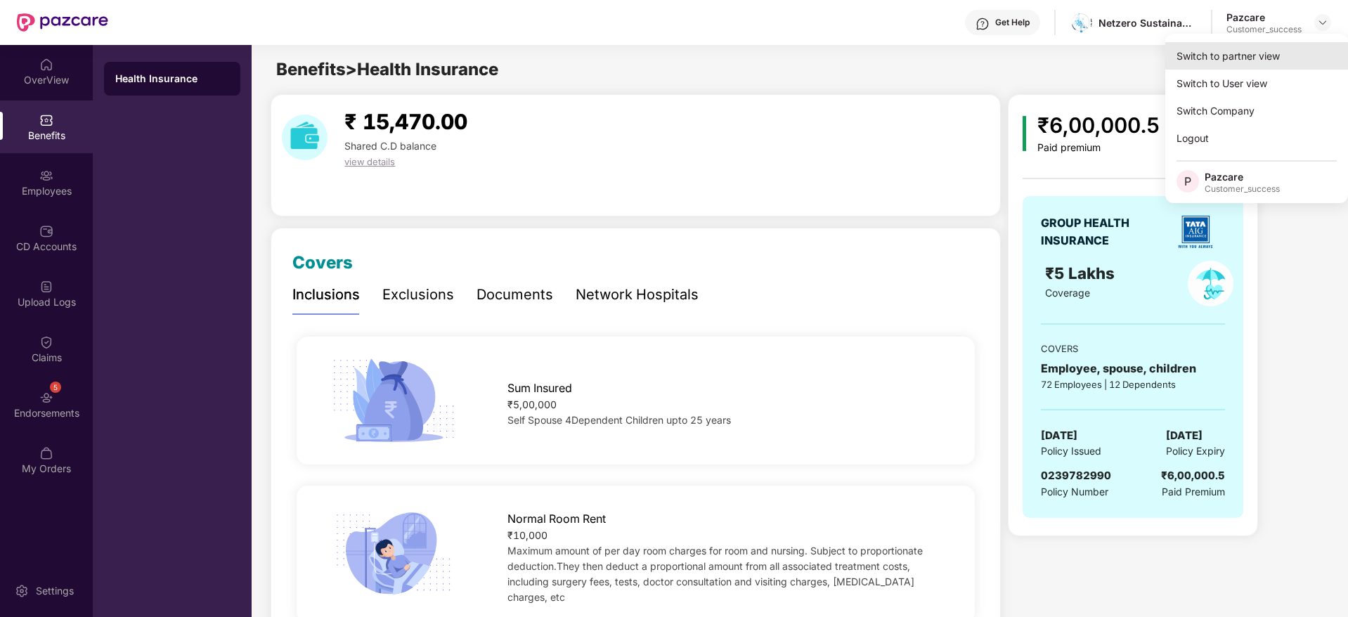
click at [1264, 65] on div "Switch to partner view" at bounding box center [1256, 55] width 183 height 27
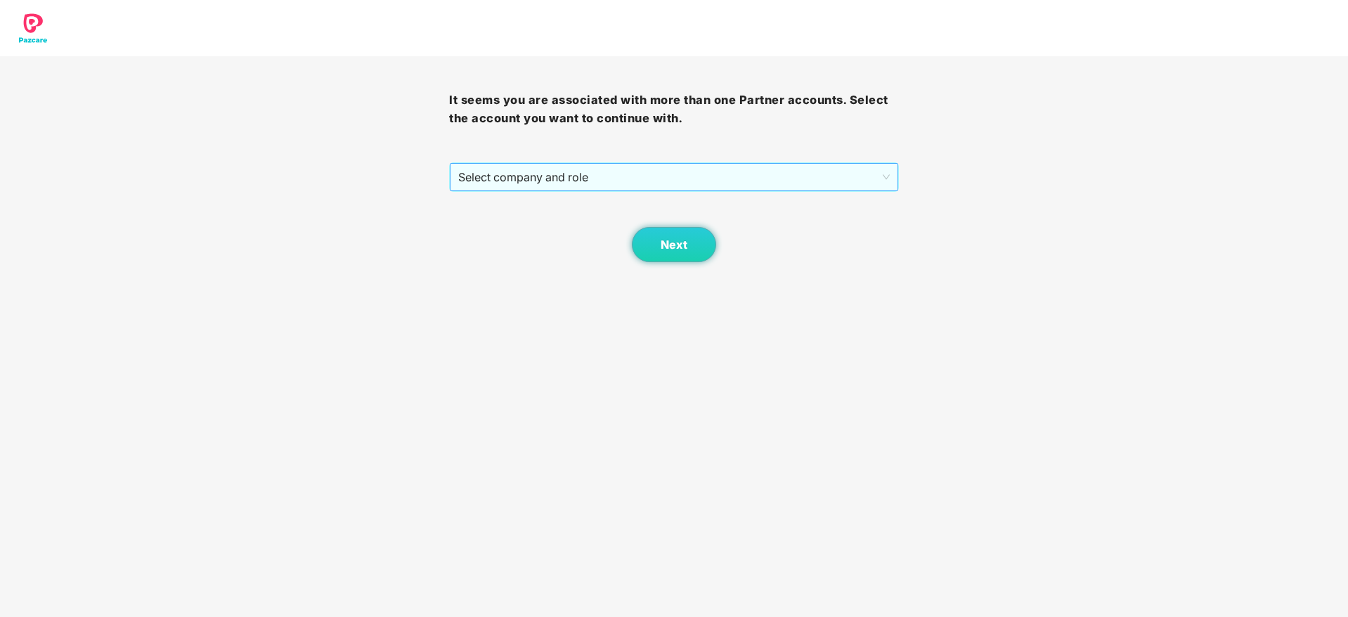
click at [750, 169] on span "Select company and role" at bounding box center [673, 177] width 431 height 27
click at [746, 190] on span "Select company and role" at bounding box center [673, 177] width 431 height 27
click at [710, 178] on span "Select company and role" at bounding box center [673, 177] width 431 height 27
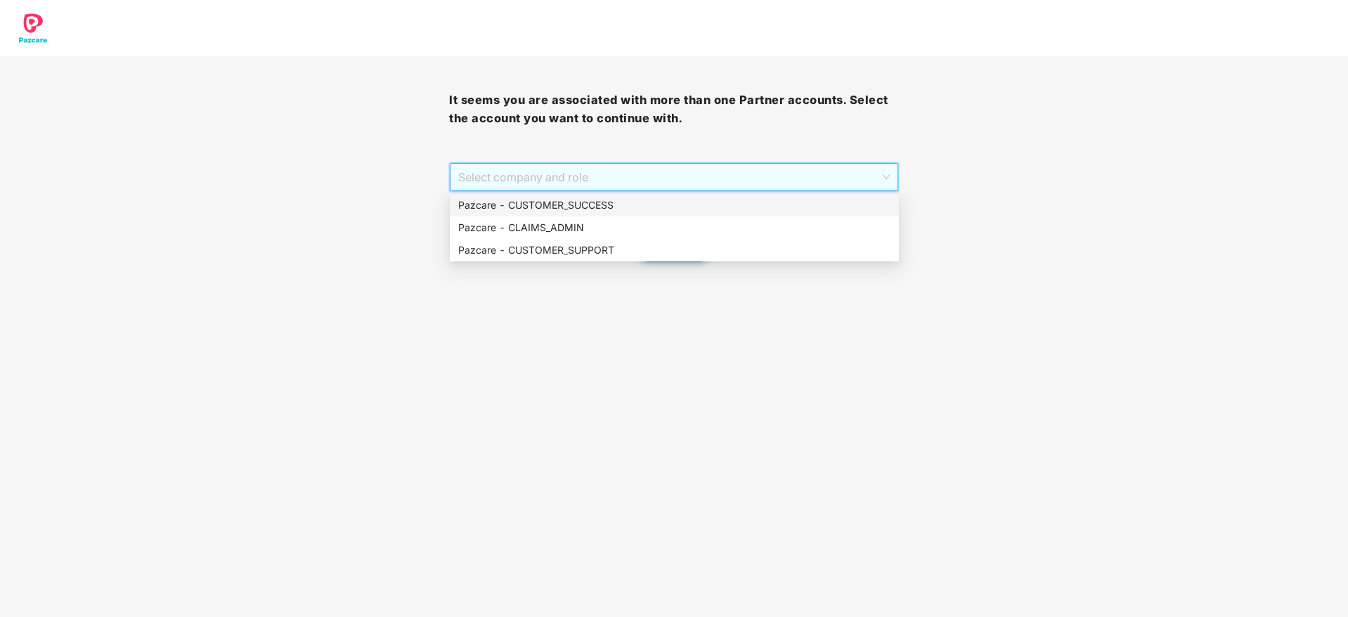
click at [704, 194] on div "Pazcare - CUSTOMER_SUCCESS" at bounding box center [674, 205] width 449 height 22
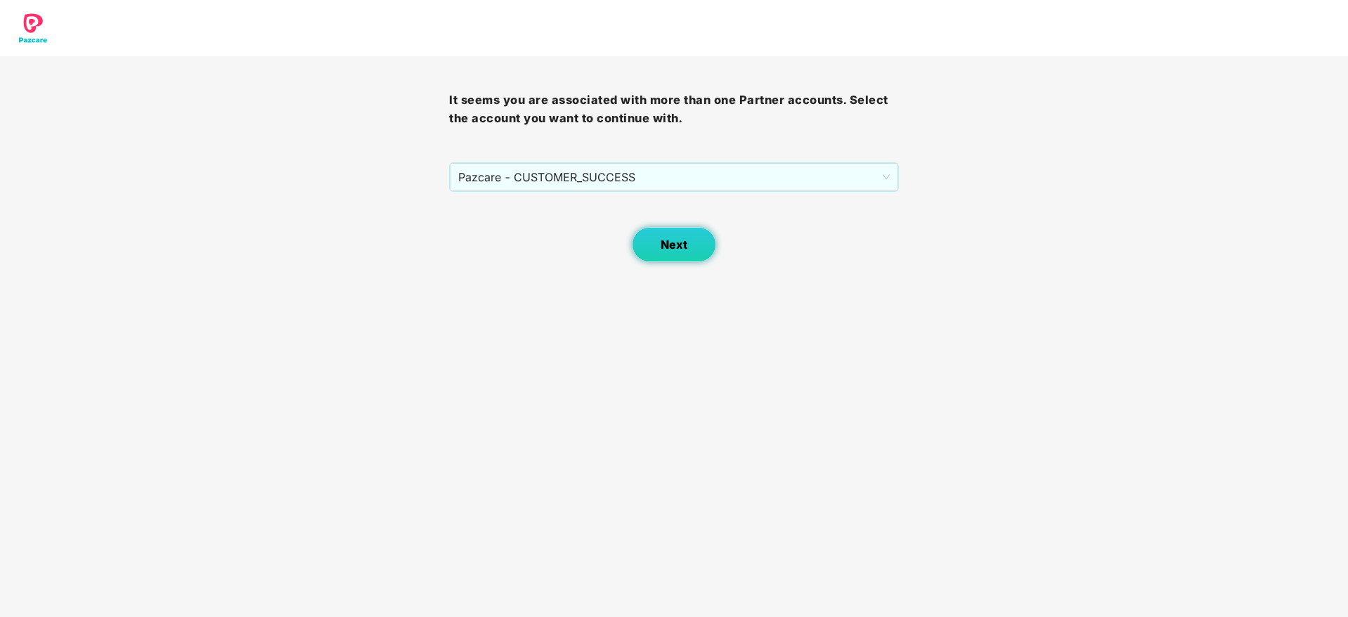
click at [694, 233] on button "Next" at bounding box center [674, 244] width 84 height 35
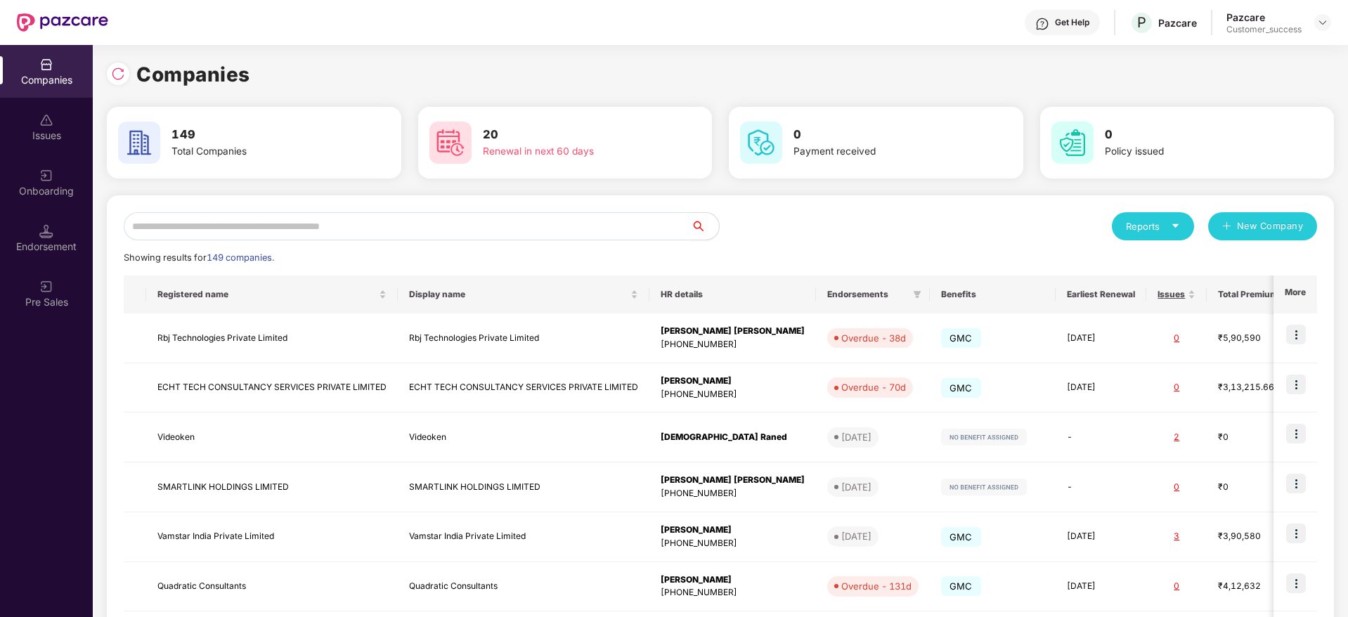
click at [585, 234] on input "text" at bounding box center [407, 226] width 567 height 28
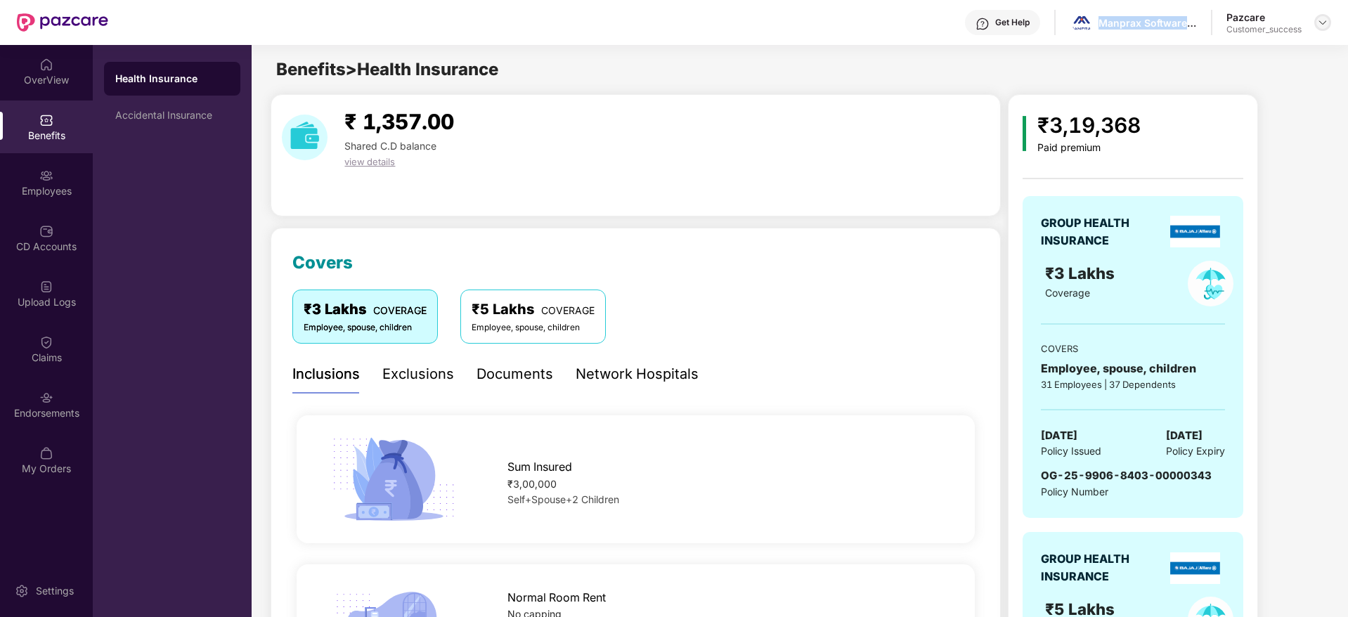
click at [1323, 22] on img at bounding box center [1322, 22] width 11 height 11
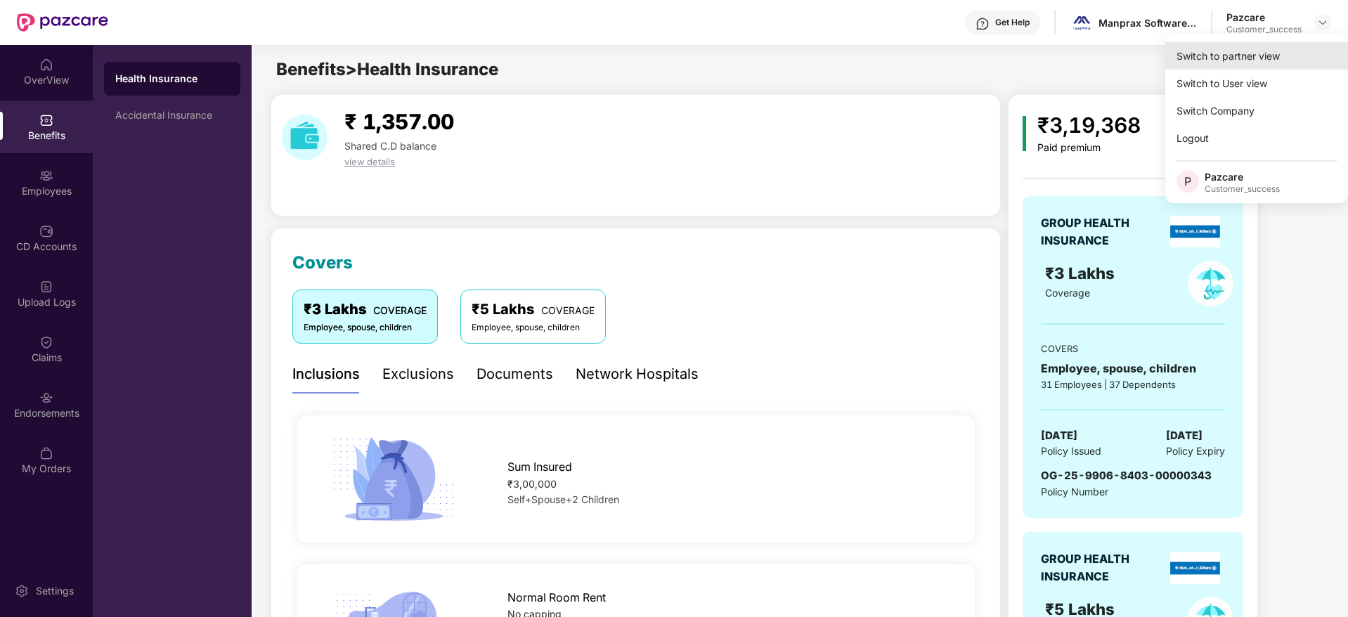
click at [1292, 49] on div "Switch to partner view" at bounding box center [1256, 55] width 183 height 27
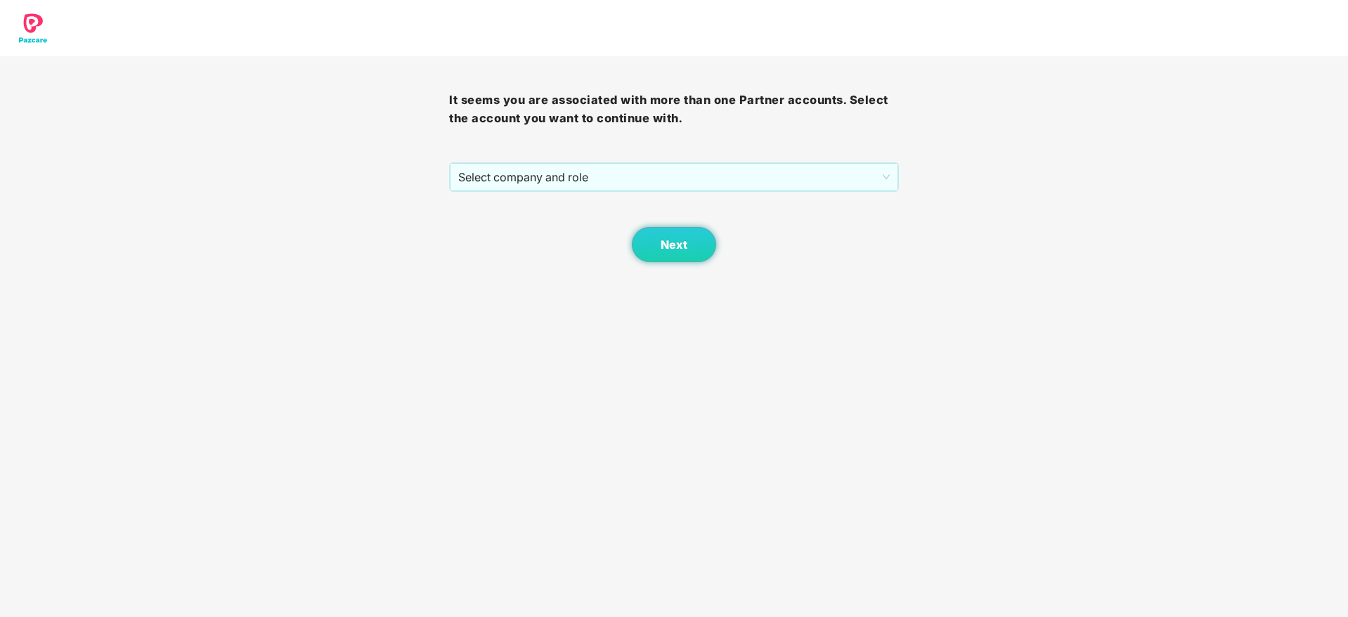
click at [767, 154] on div "It seems you are associated with more than one Partner accounts. Select the acc…" at bounding box center [673, 159] width 449 height 206
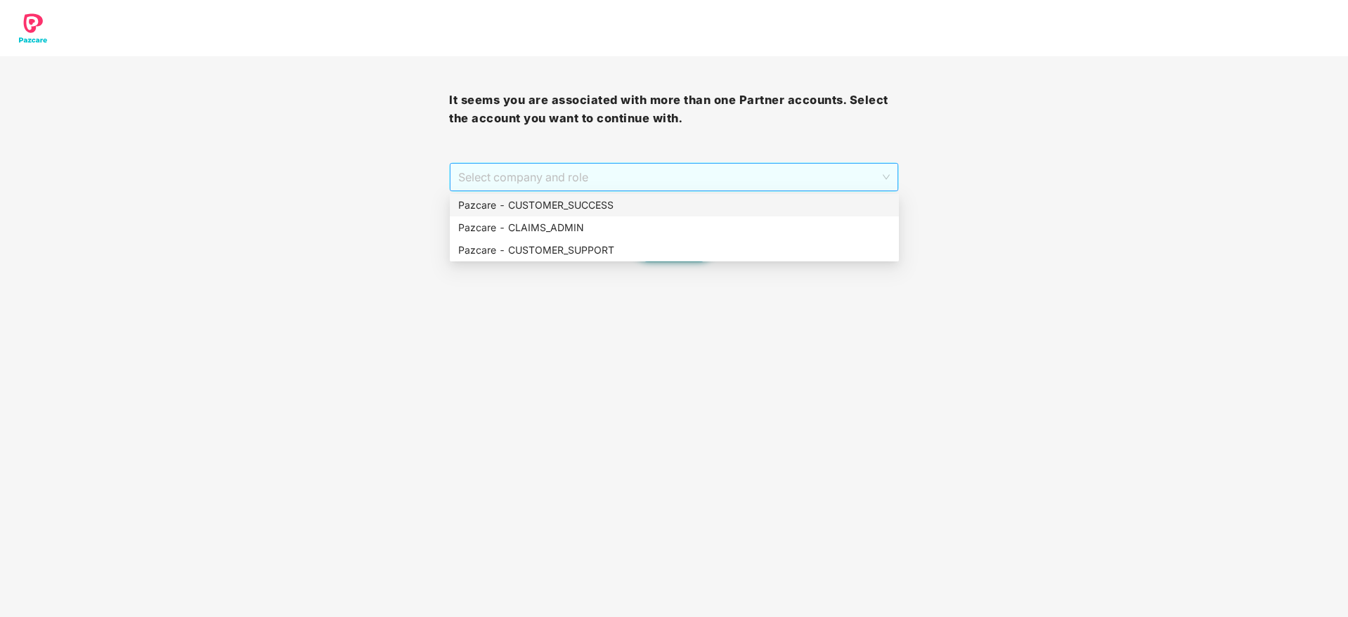
click at [763, 170] on span "Select company and role" at bounding box center [673, 177] width 431 height 27
click at [755, 209] on div "Pazcare - CUSTOMER_SUCCESS" at bounding box center [674, 204] width 432 height 15
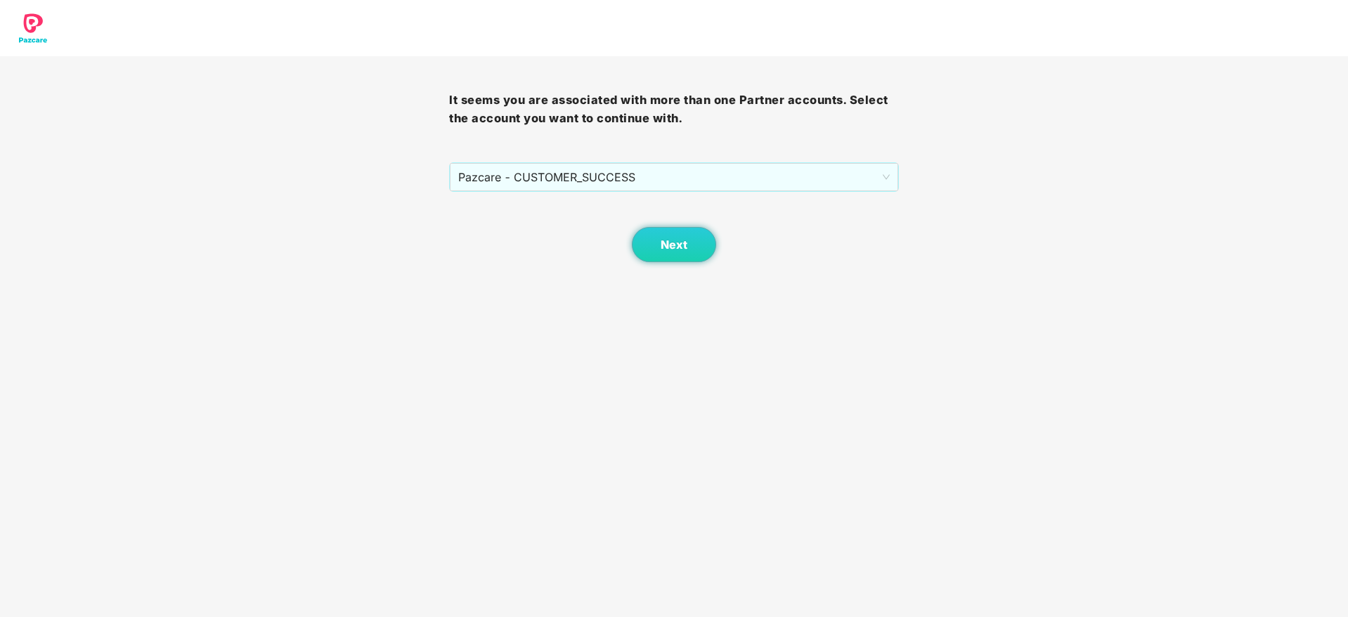
click at [720, 238] on div "Next" at bounding box center [673, 227] width 449 height 70
click at [680, 247] on span "Next" at bounding box center [674, 244] width 27 height 13
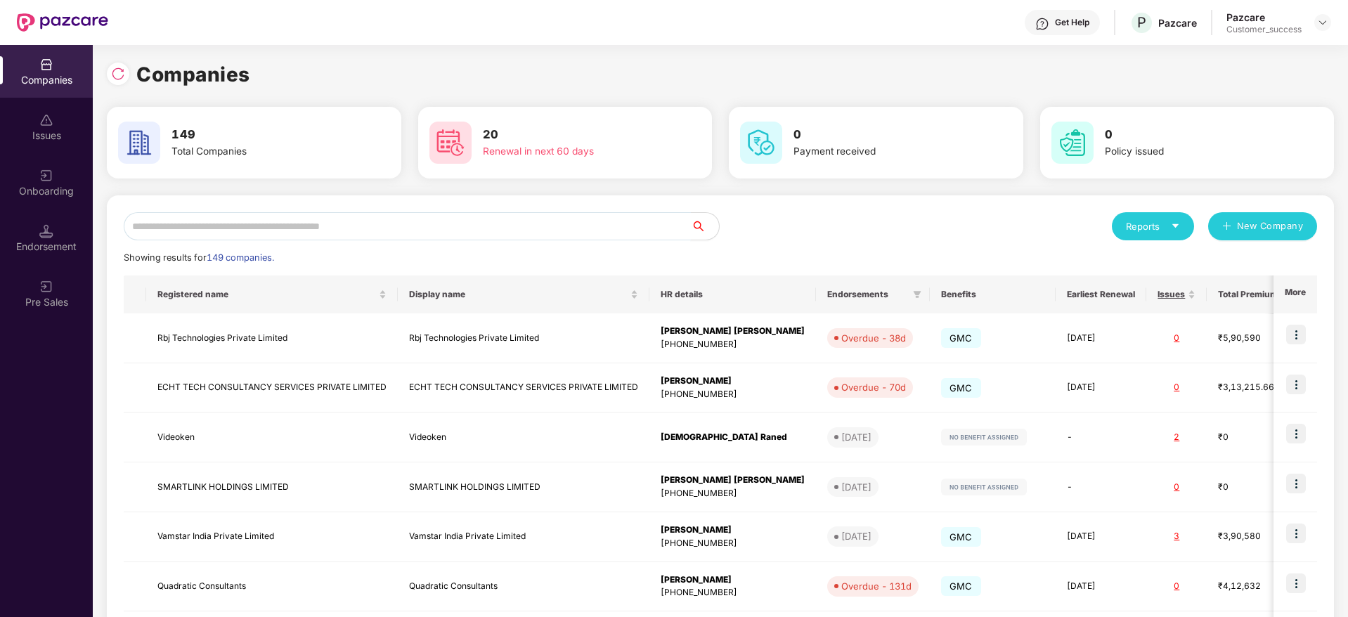
click at [618, 238] on input "text" at bounding box center [407, 226] width 567 height 28
click at [616, 233] on input "text" at bounding box center [407, 226] width 567 height 28
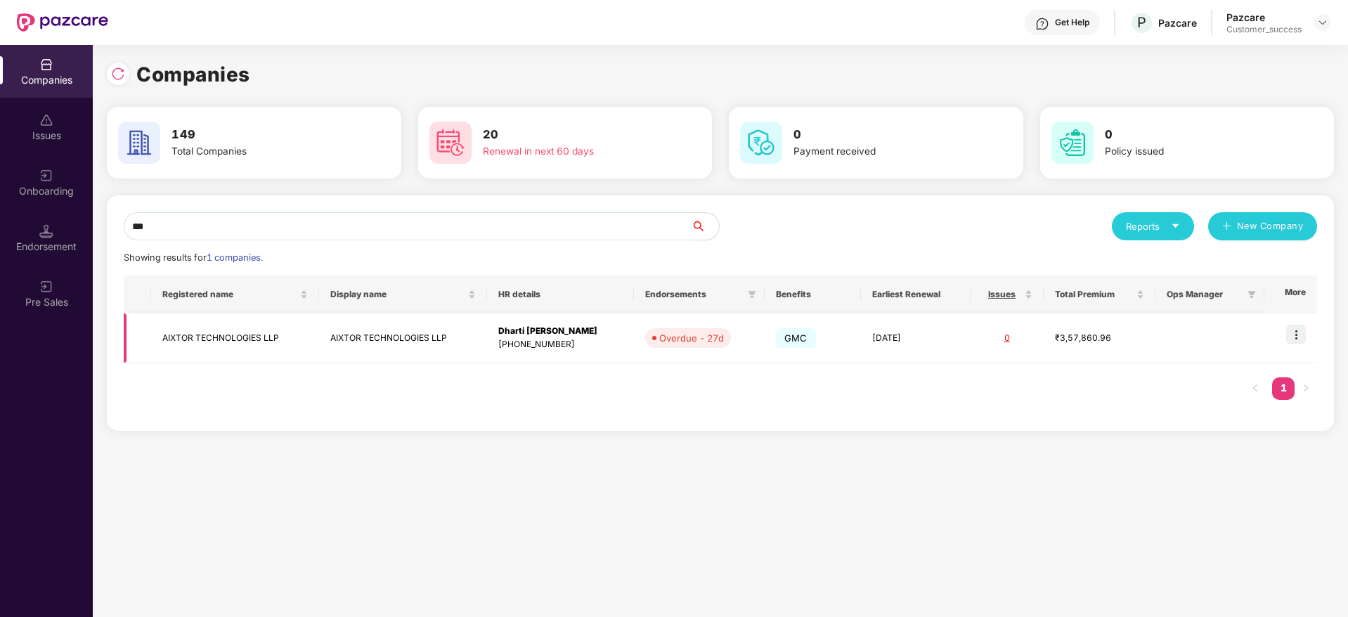
type input "***"
click at [1304, 323] on td at bounding box center [1290, 338] width 53 height 50
click at [1296, 334] on img at bounding box center [1296, 335] width 20 height 20
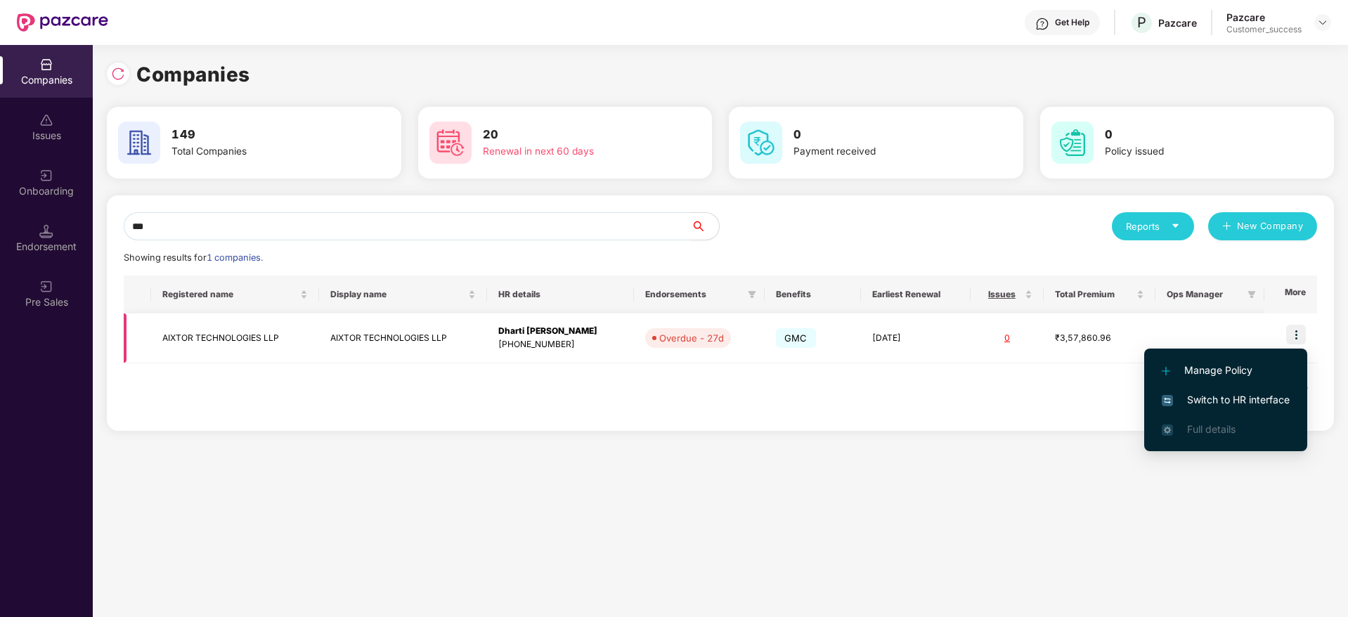
click at [1264, 380] on li "Manage Policy" at bounding box center [1225, 371] width 163 height 30
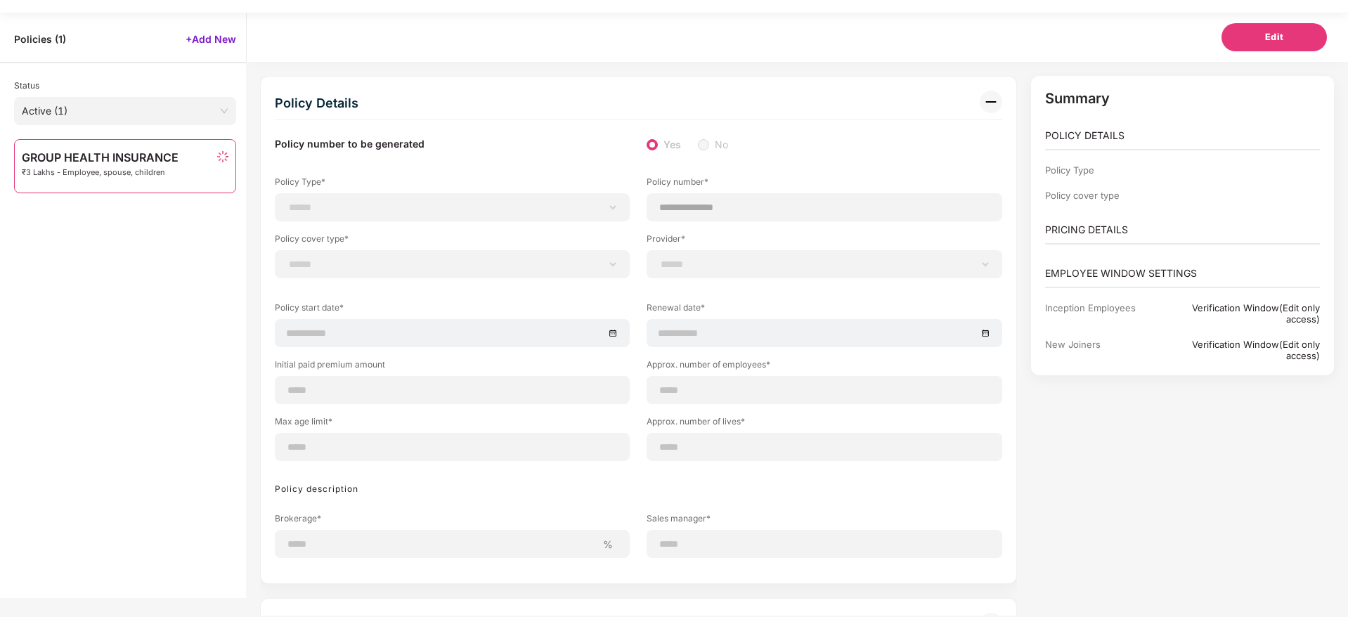
scroll to position [45, 0]
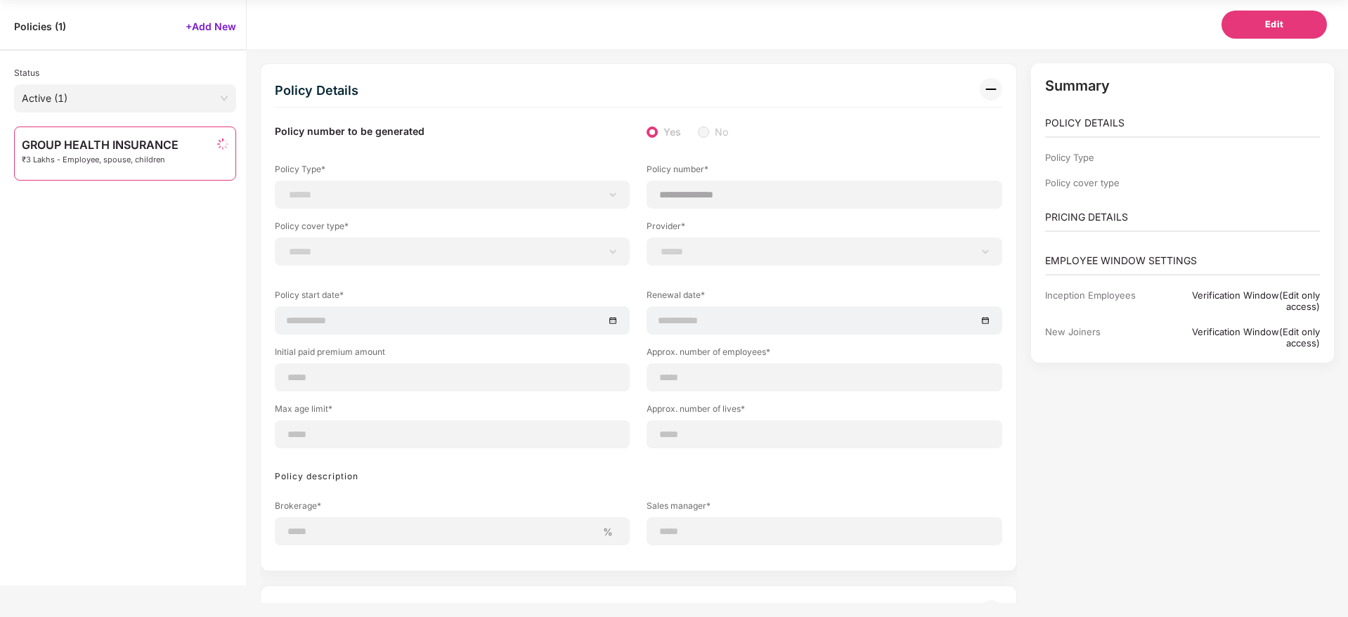
select select "**********"
select select "*"
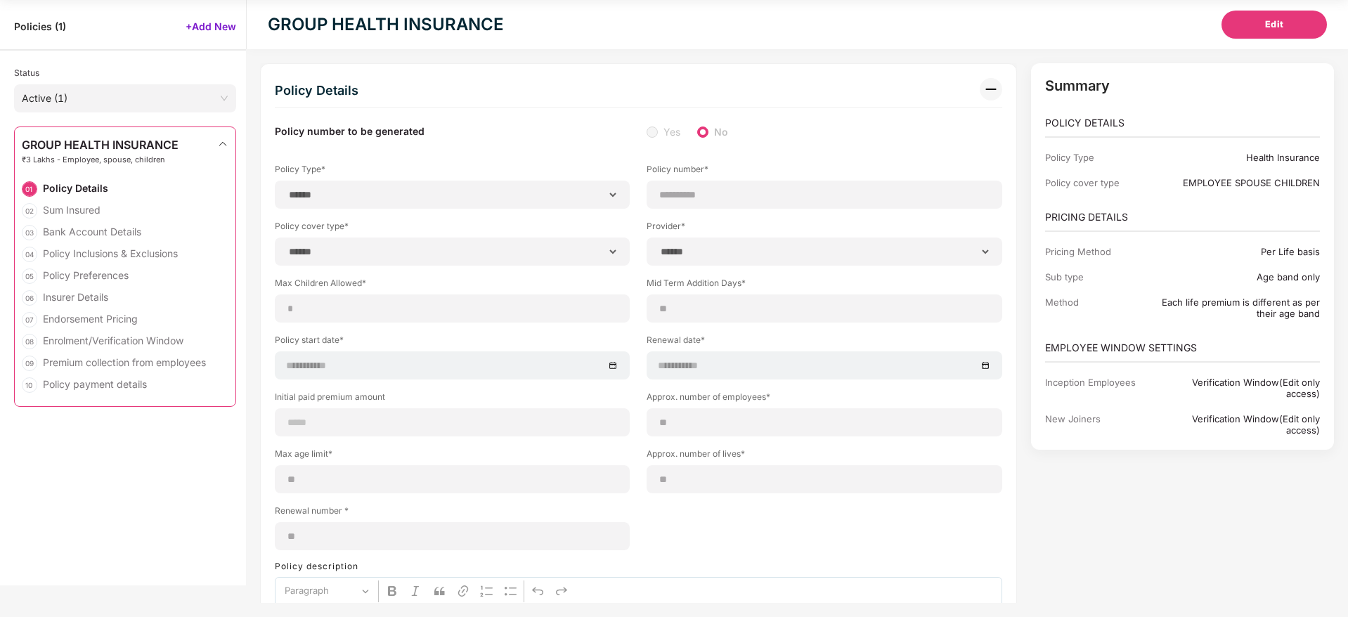
select select "**********"
type input "**********"
select select "**********"
type input "**********"
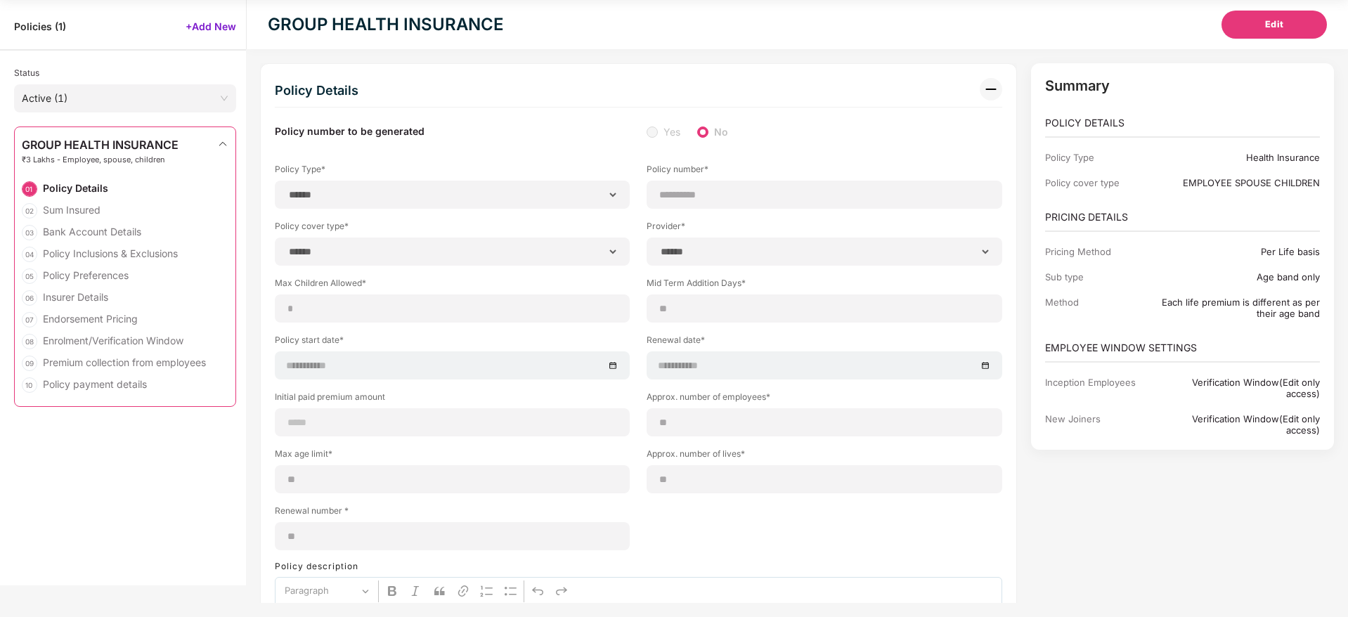
type input "**"
type input "*"
type input "**"
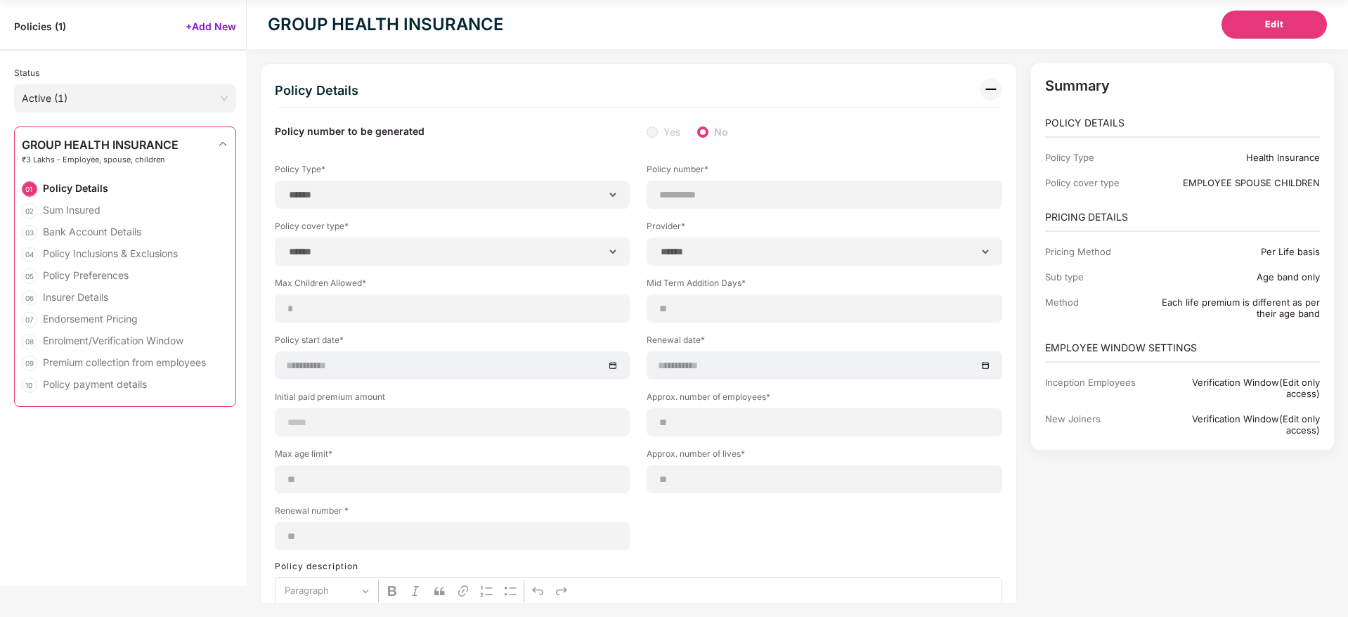
select select "*****"
type input "******"
type input "**********"
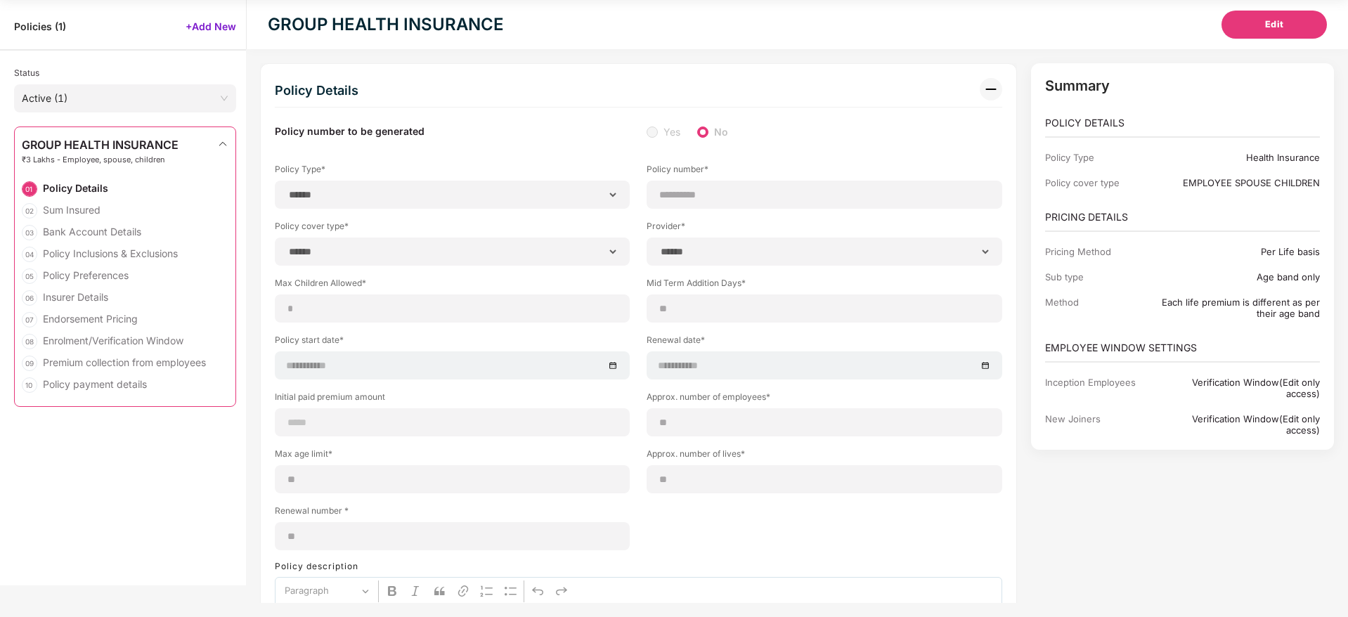
select select "******"
type input "********"
select select "********"
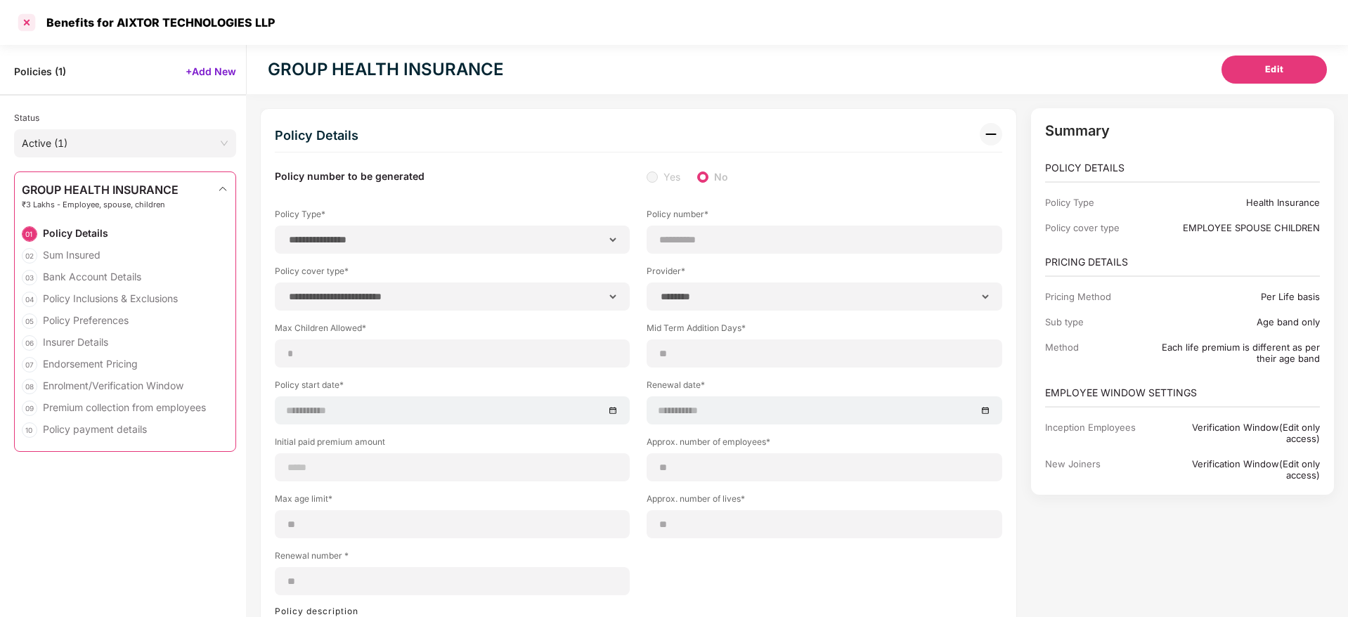
click at [20, 20] on div at bounding box center [26, 22] width 22 height 22
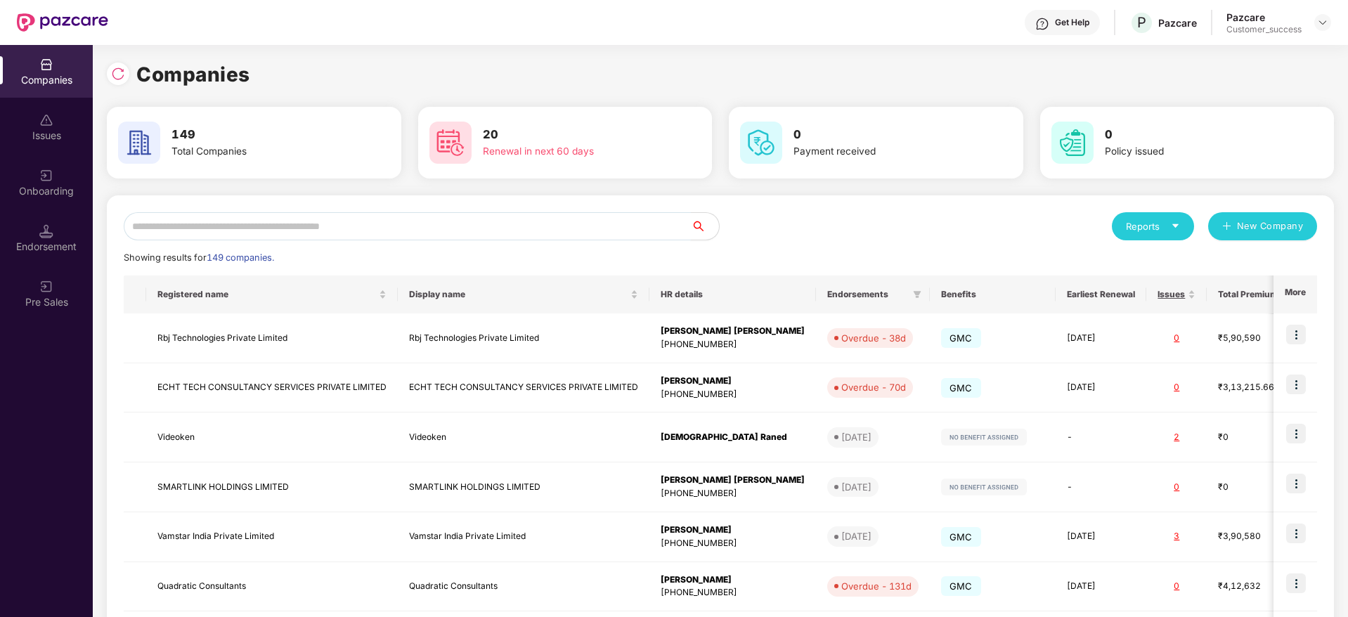
click at [486, 222] on input "text" at bounding box center [407, 226] width 567 height 28
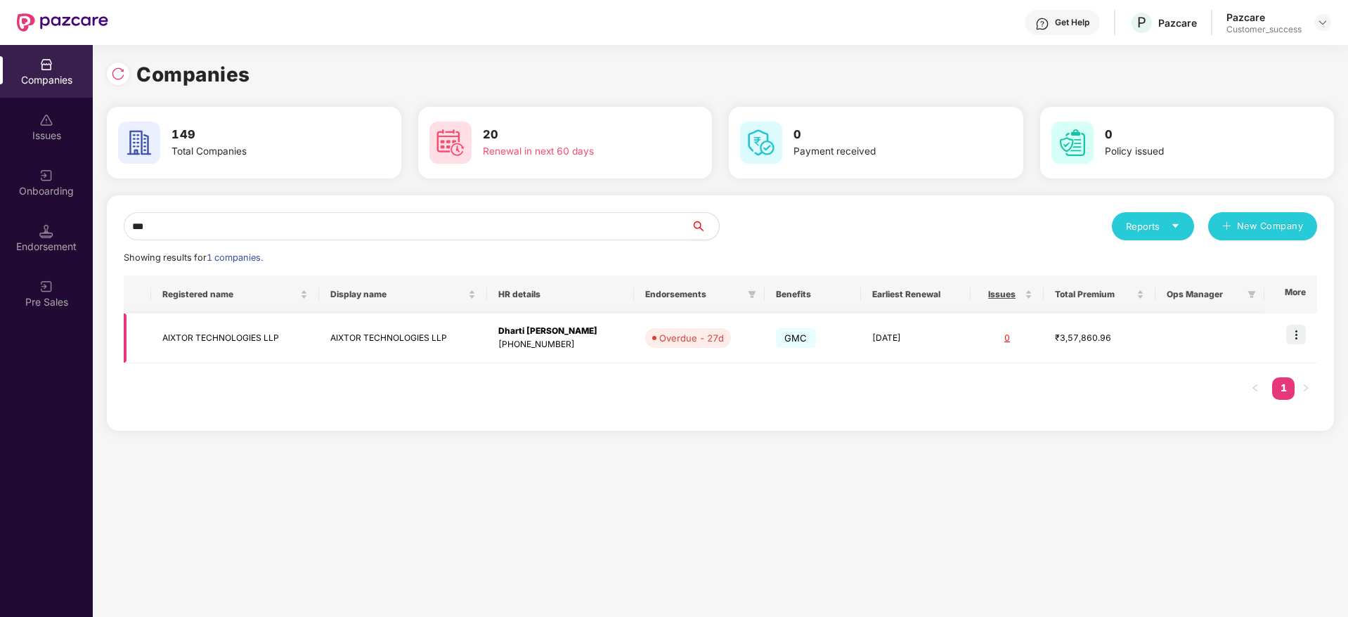
type input "***"
click at [1304, 342] on img at bounding box center [1296, 335] width 20 height 20
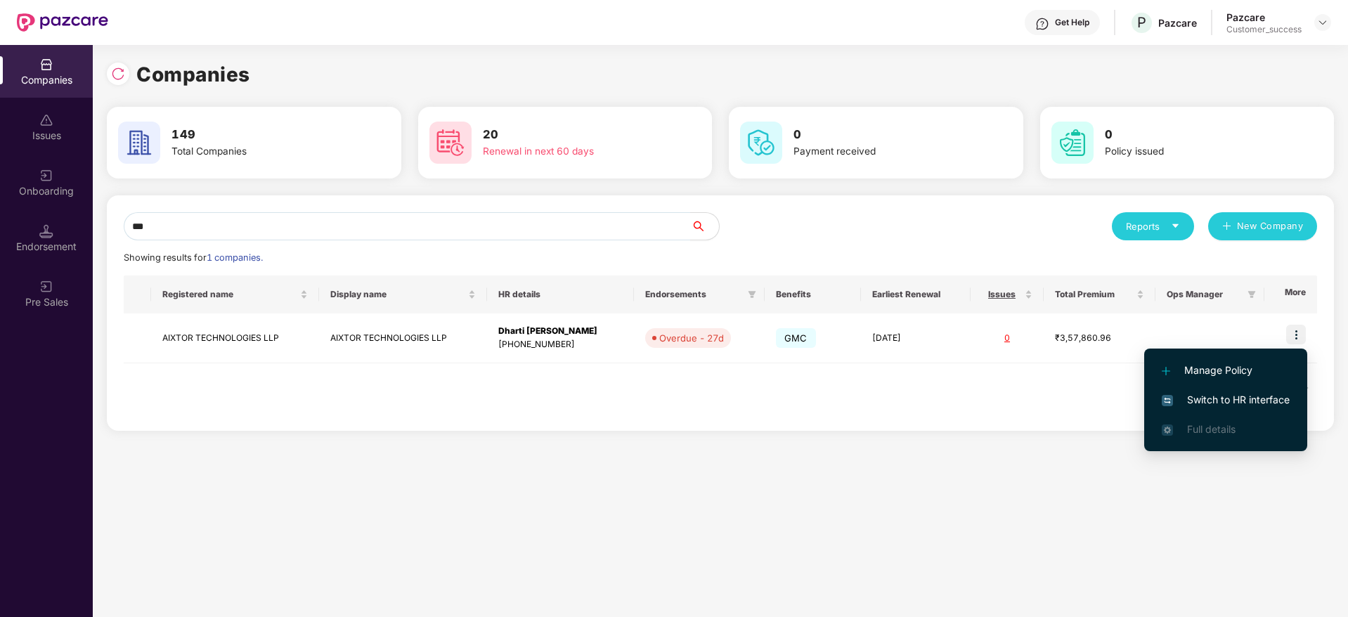
click at [1271, 399] on span "Switch to HR interface" at bounding box center [1226, 399] width 128 height 15
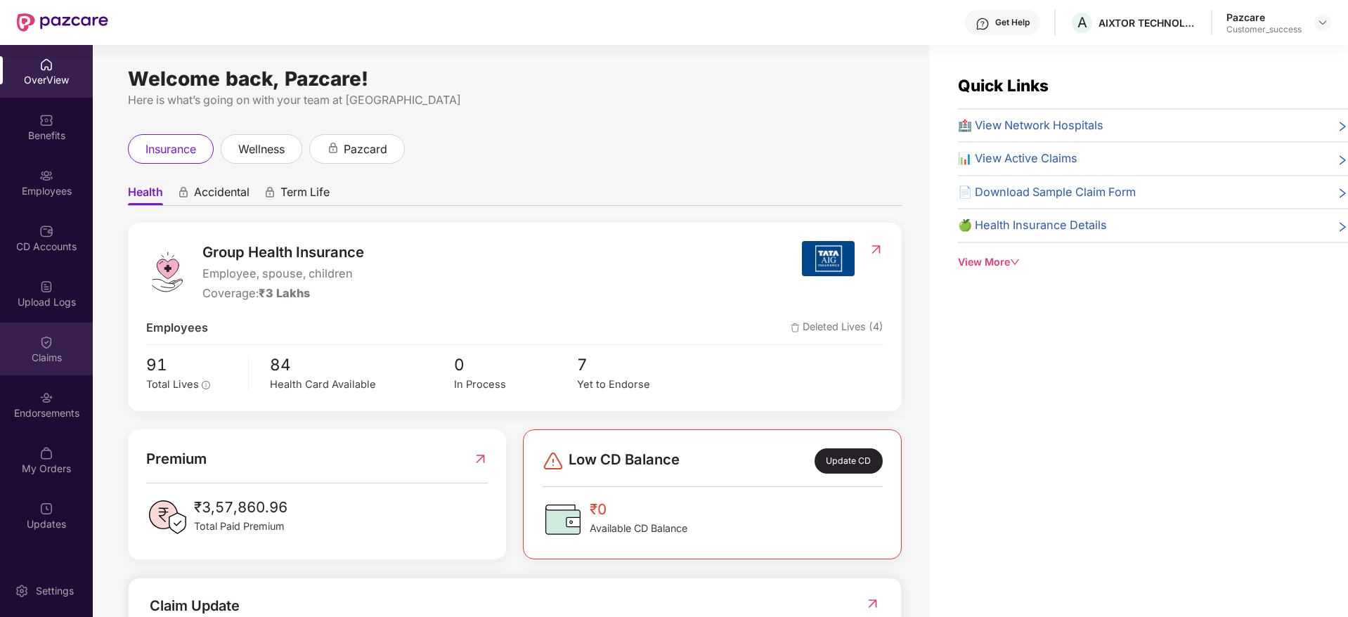
click at [51, 336] on img at bounding box center [46, 342] width 14 height 14
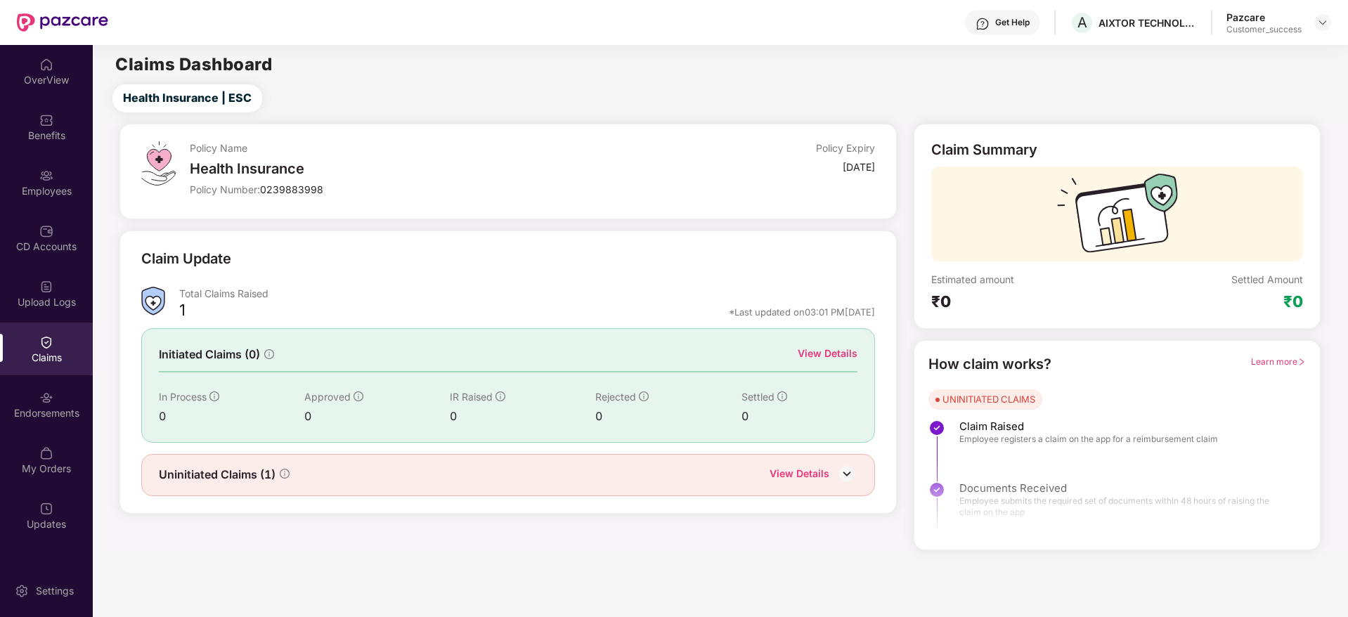
click at [837, 346] on div "View Details" at bounding box center [828, 353] width 60 height 15
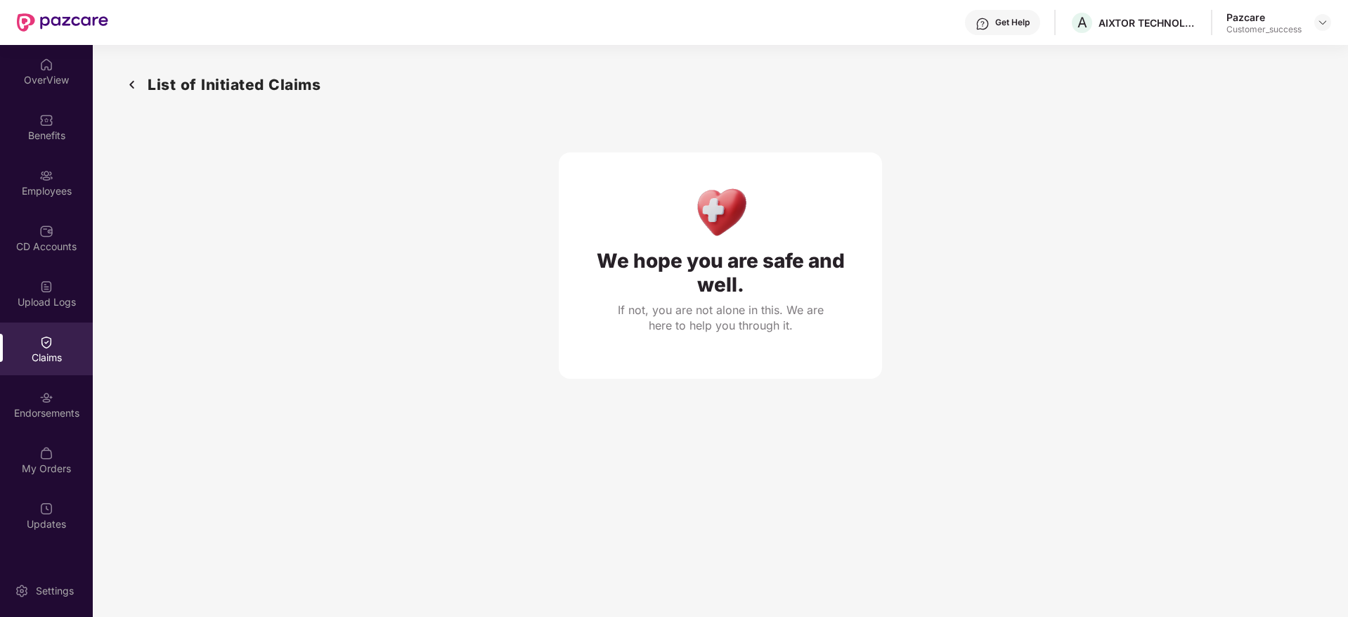
click at [133, 77] on img at bounding box center [132, 84] width 22 height 23
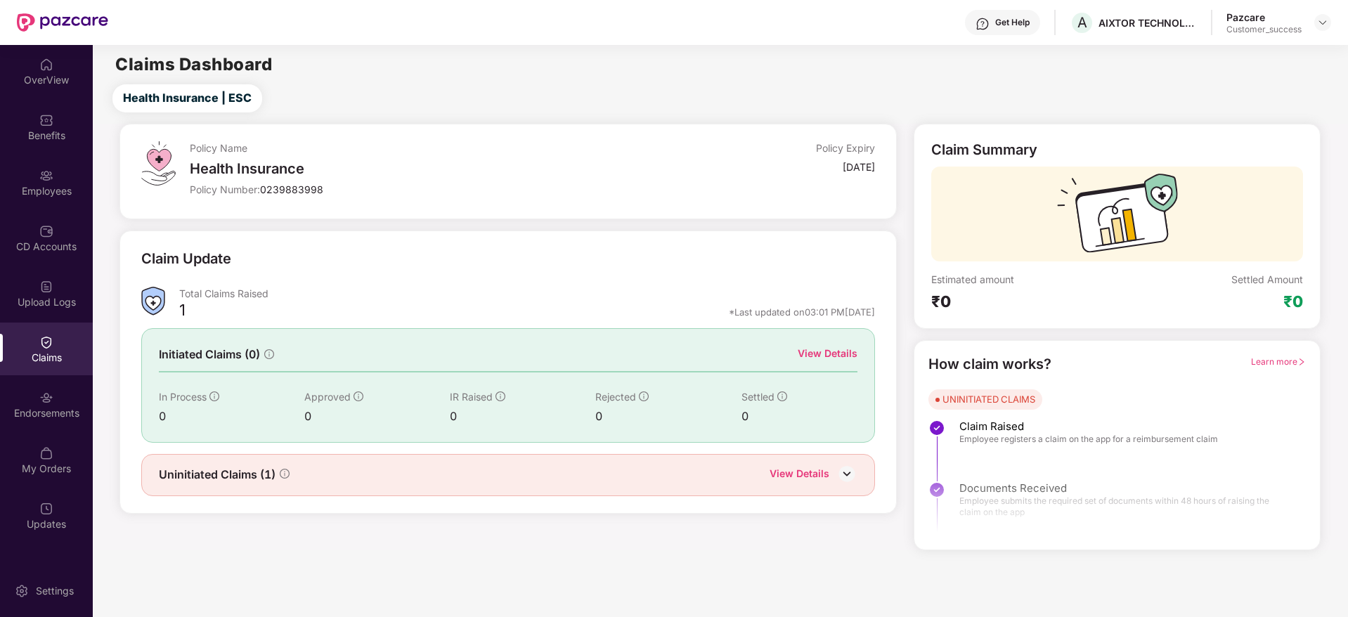
click at [817, 463] on div "Uninitiated Claims (1) View Details" at bounding box center [508, 475] width 734 height 42
click at [817, 465] on div "Uninitiated Claims (1) View Details" at bounding box center [508, 475] width 734 height 42
click at [817, 467] on div "View Details" at bounding box center [800, 475] width 60 height 18
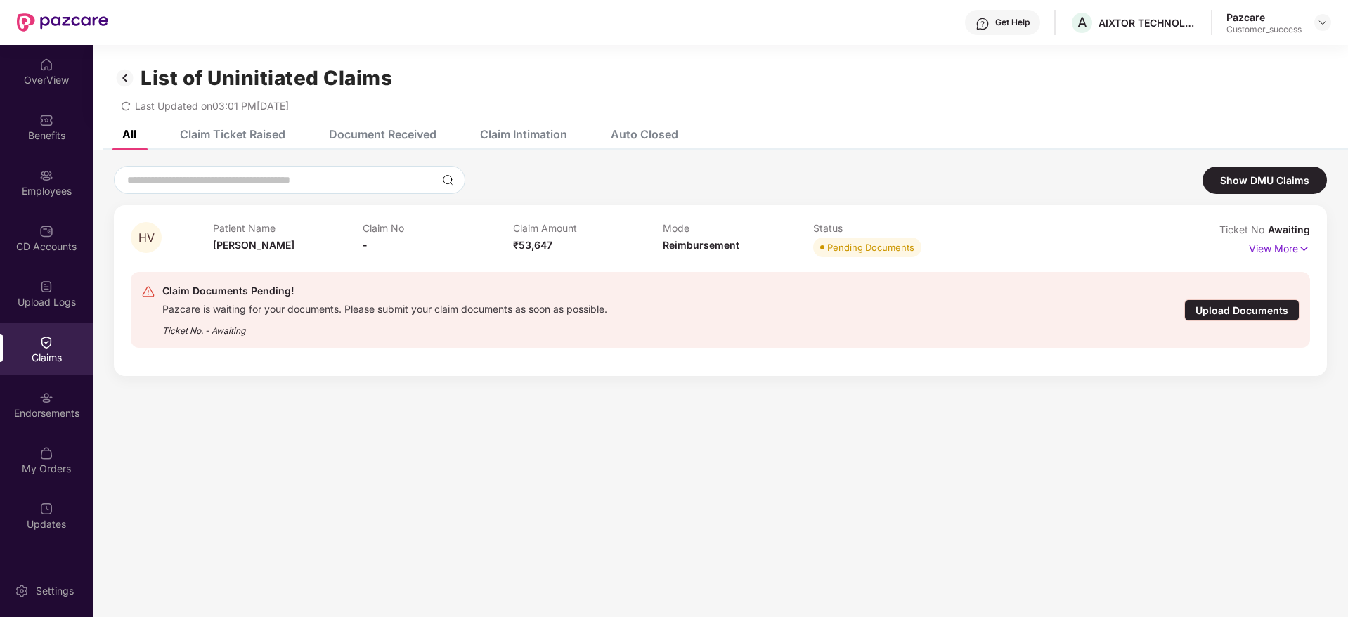
click at [1265, 321] on div "Claim Documents Pending! Pazcare is waiting for your documents. Please submit y…" at bounding box center [720, 310] width 1158 height 55
click at [1260, 300] on div "Upload Documents" at bounding box center [1241, 310] width 115 height 22
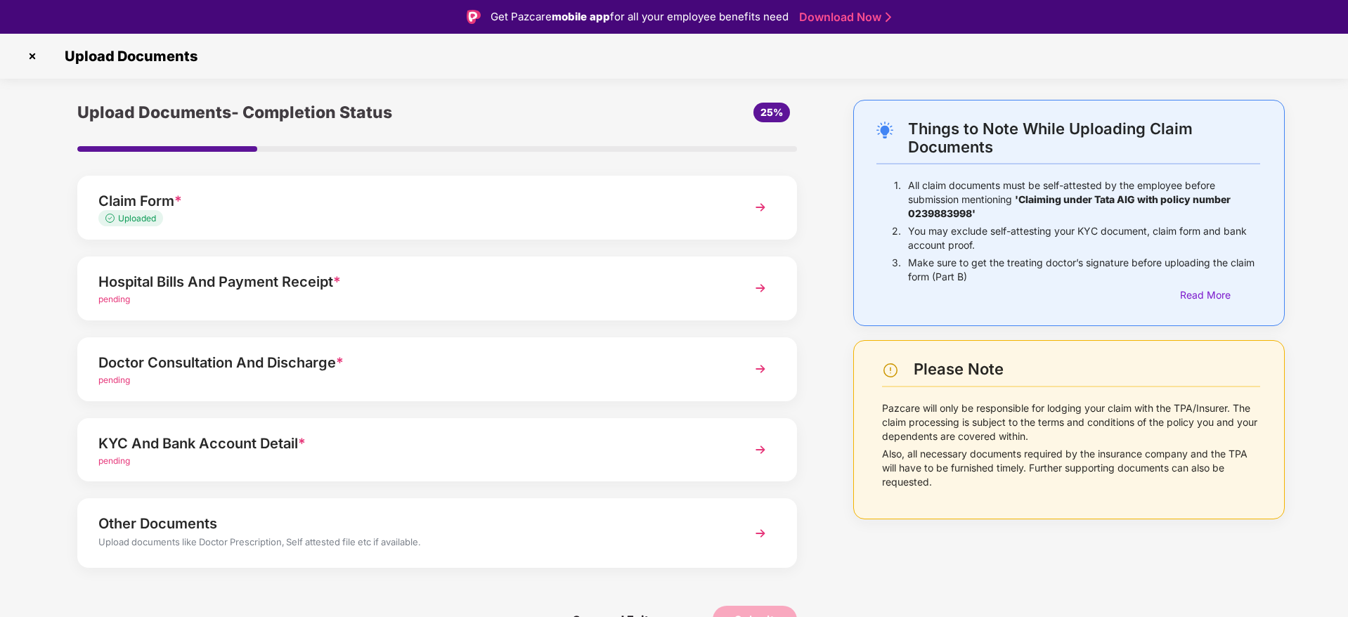
click at [424, 278] on div "Hospital Bills And Payment Receipt *" at bounding box center [408, 282] width 621 height 22
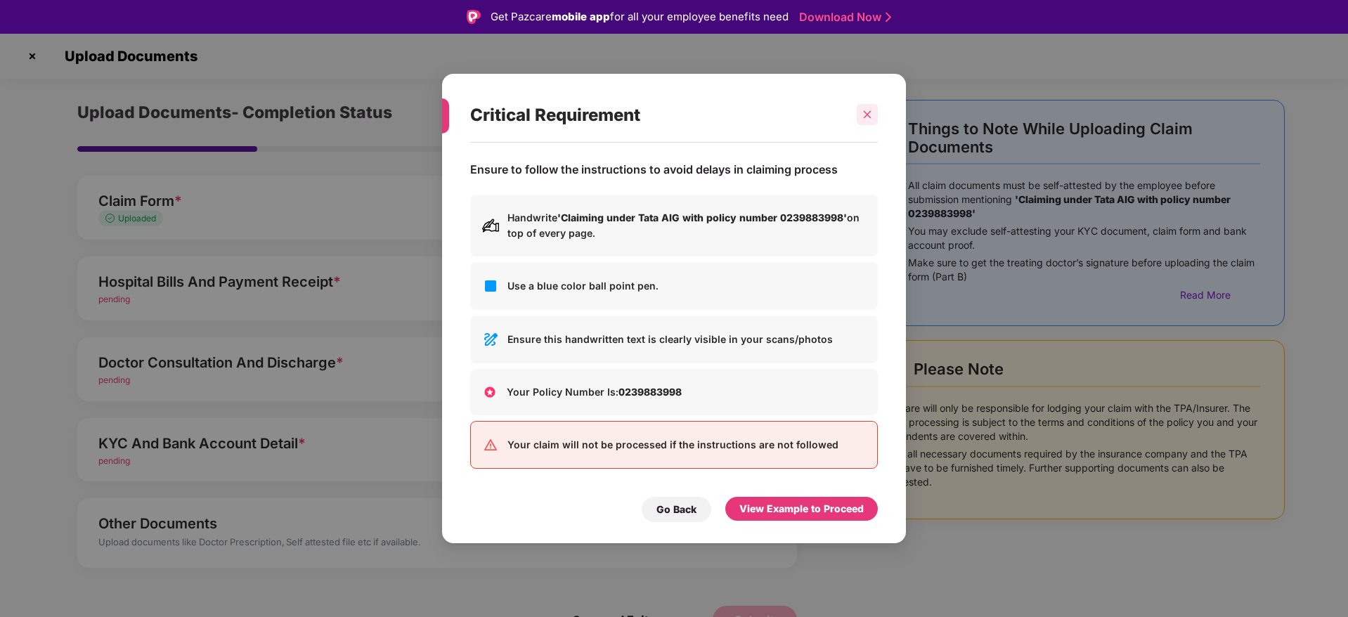
click at [872, 117] on div at bounding box center [867, 114] width 21 height 21
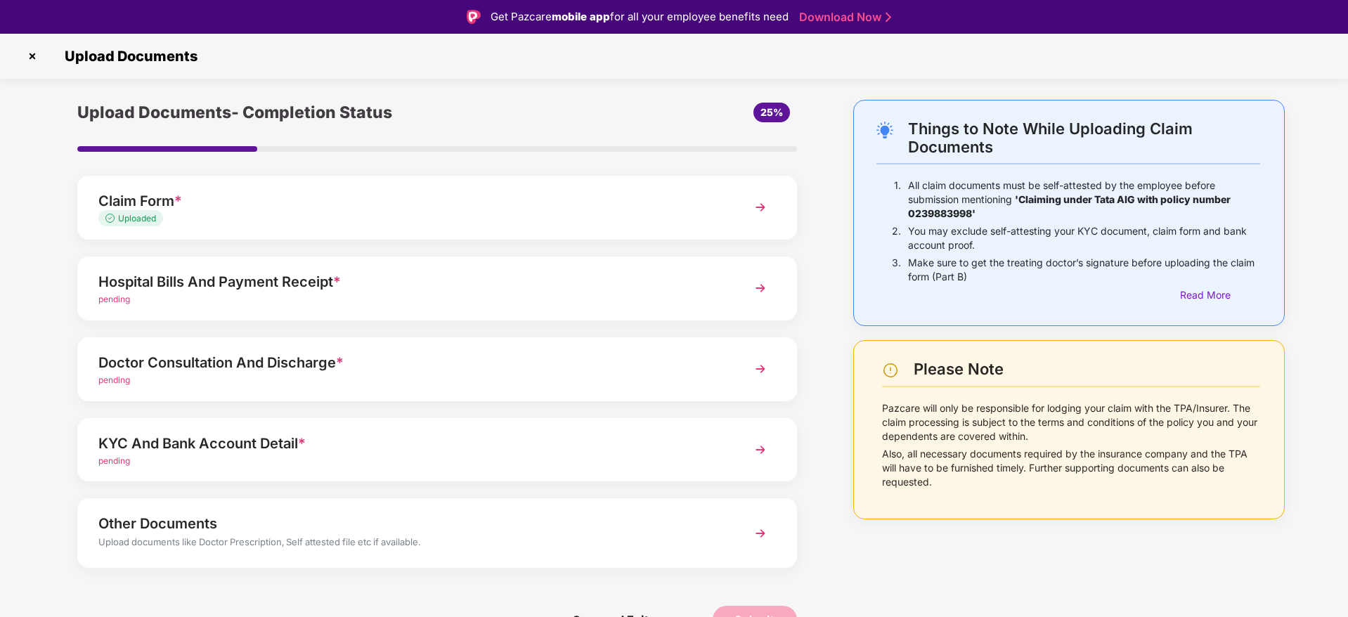
click at [728, 212] on div "Claim Form * Uploaded" at bounding box center [437, 208] width 720 height 64
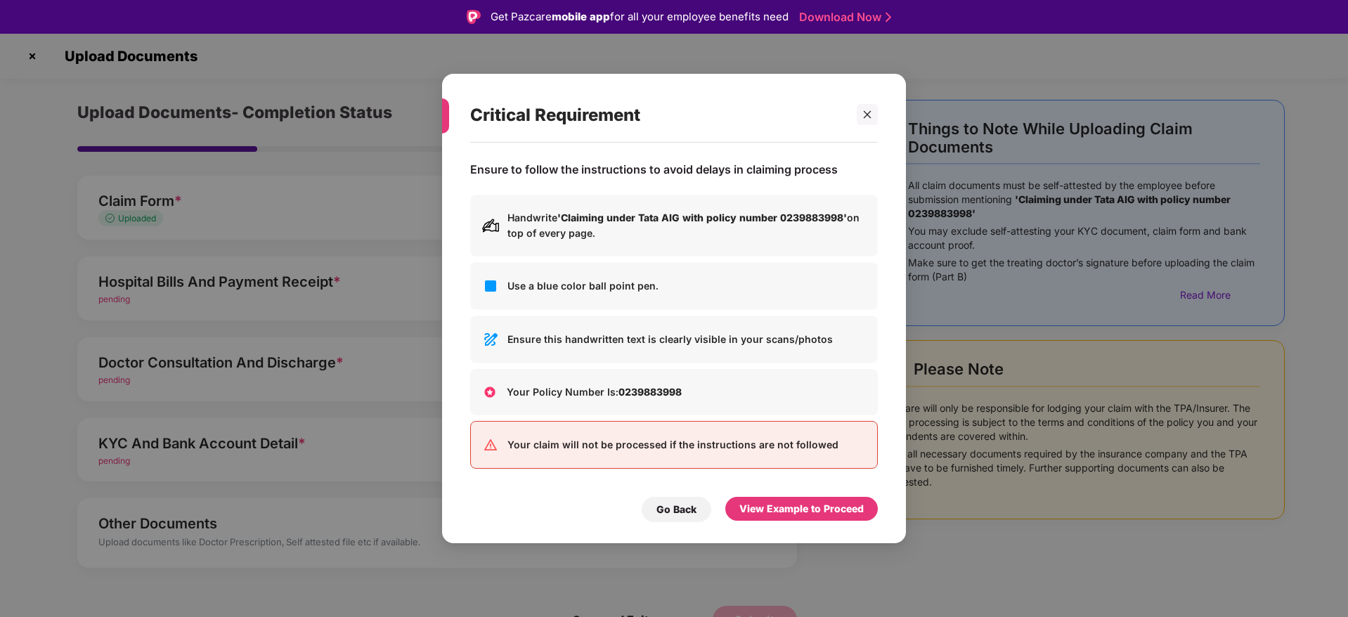
scroll to position [34, 0]
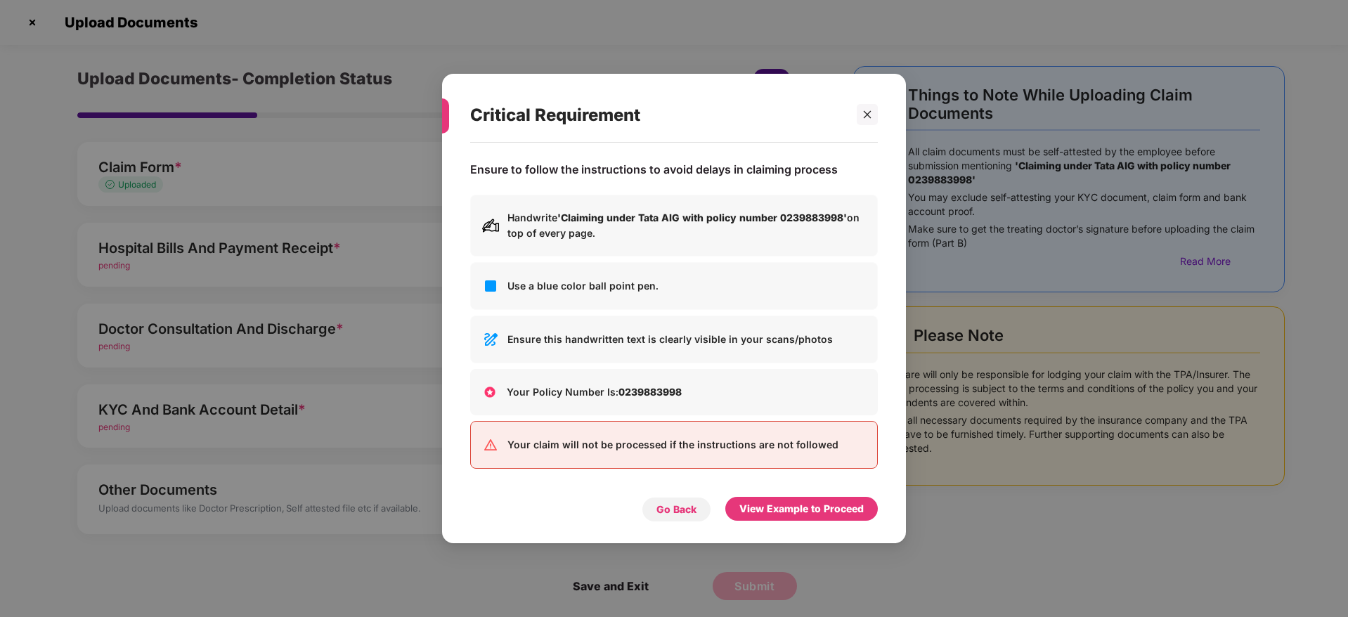
click at [695, 521] on div "Go Back" at bounding box center [677, 509] width 70 height 25
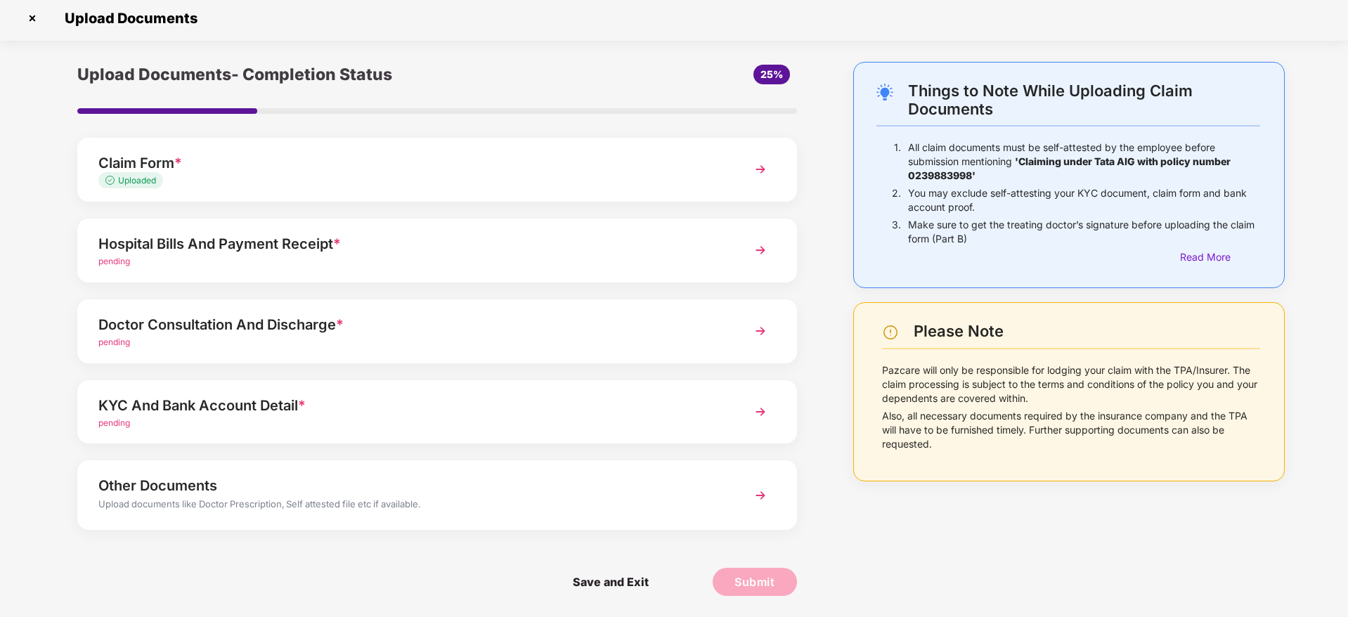
scroll to position [0, 0]
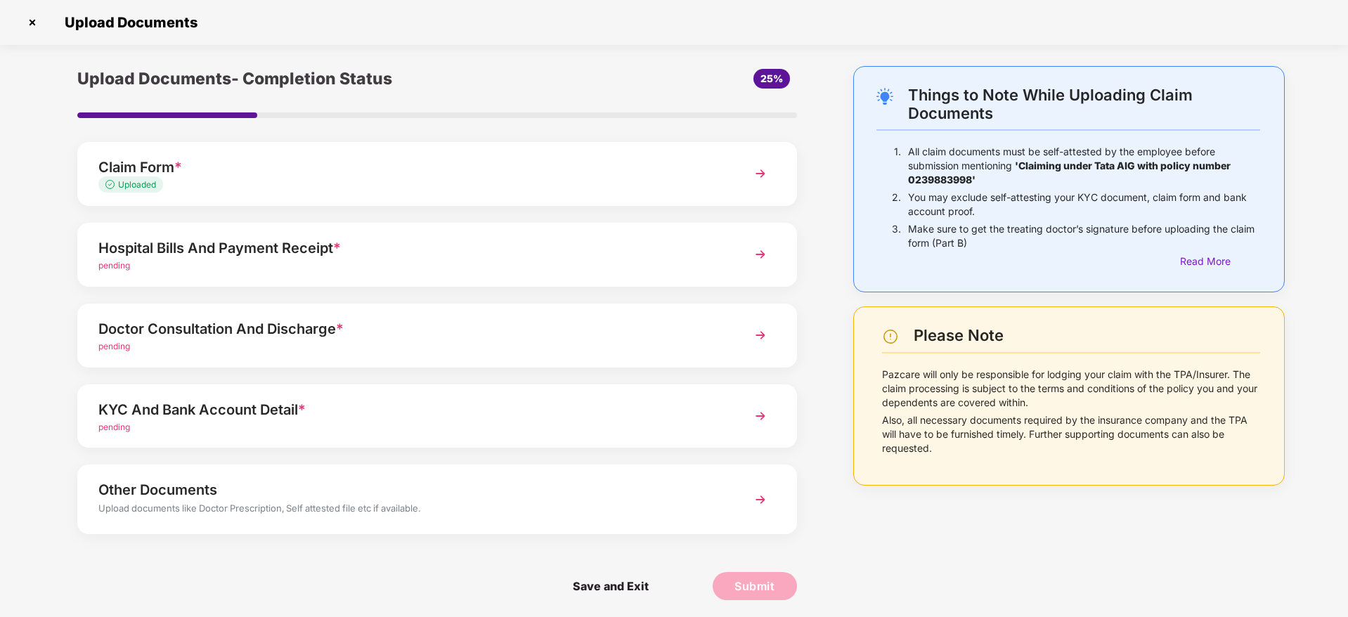
click at [42, 30] on img at bounding box center [32, 22] width 22 height 22
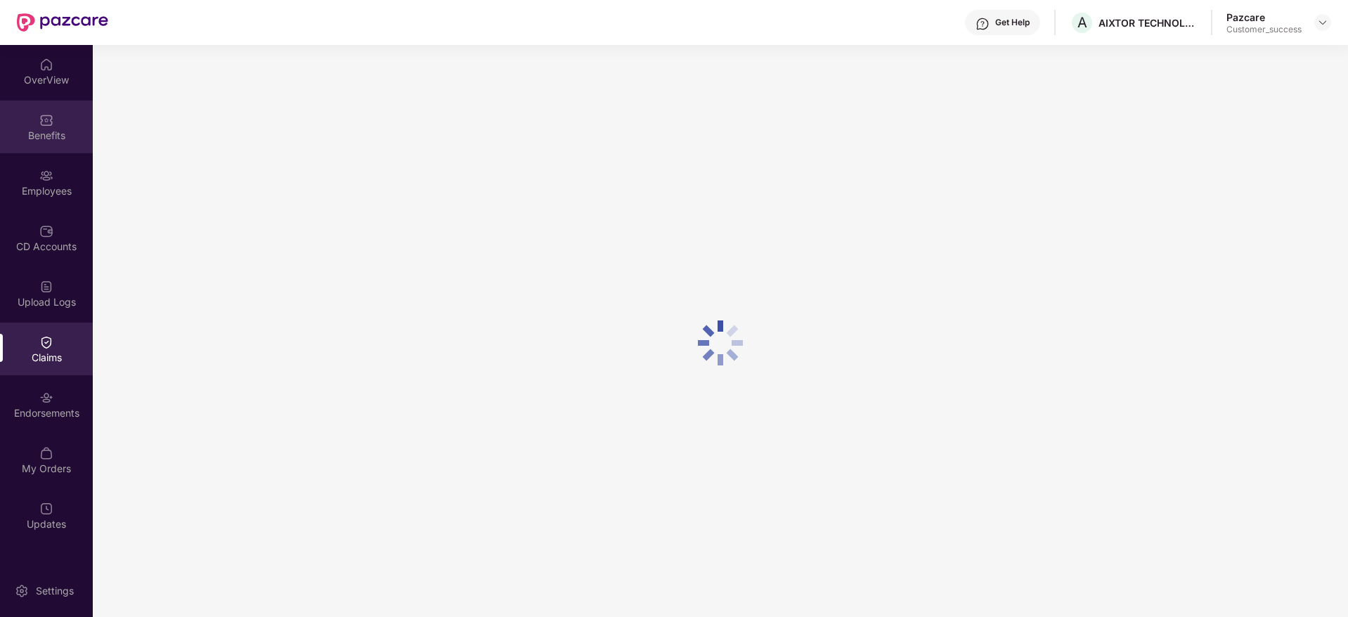
click at [63, 132] on div "Benefits" at bounding box center [46, 136] width 93 height 14
